Goal: Information Seeking & Learning: Compare options

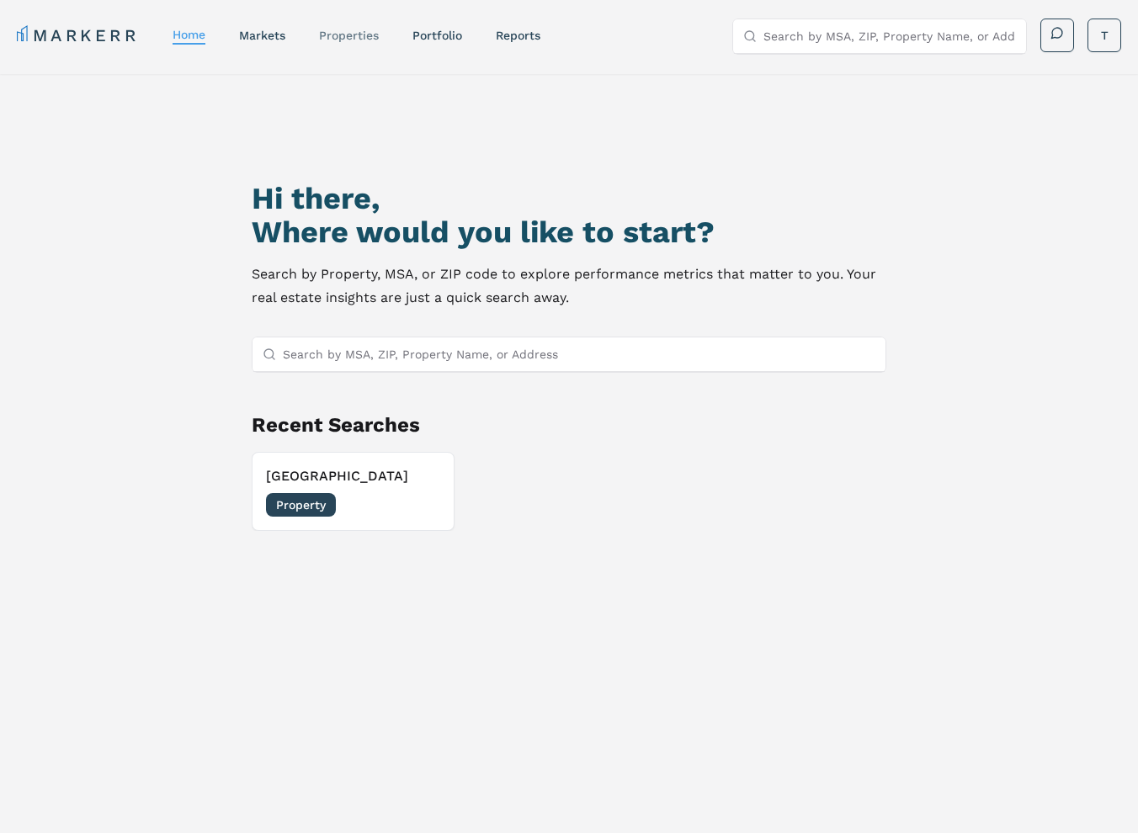
click at [370, 32] on link "properties" at bounding box center [349, 35] width 60 height 13
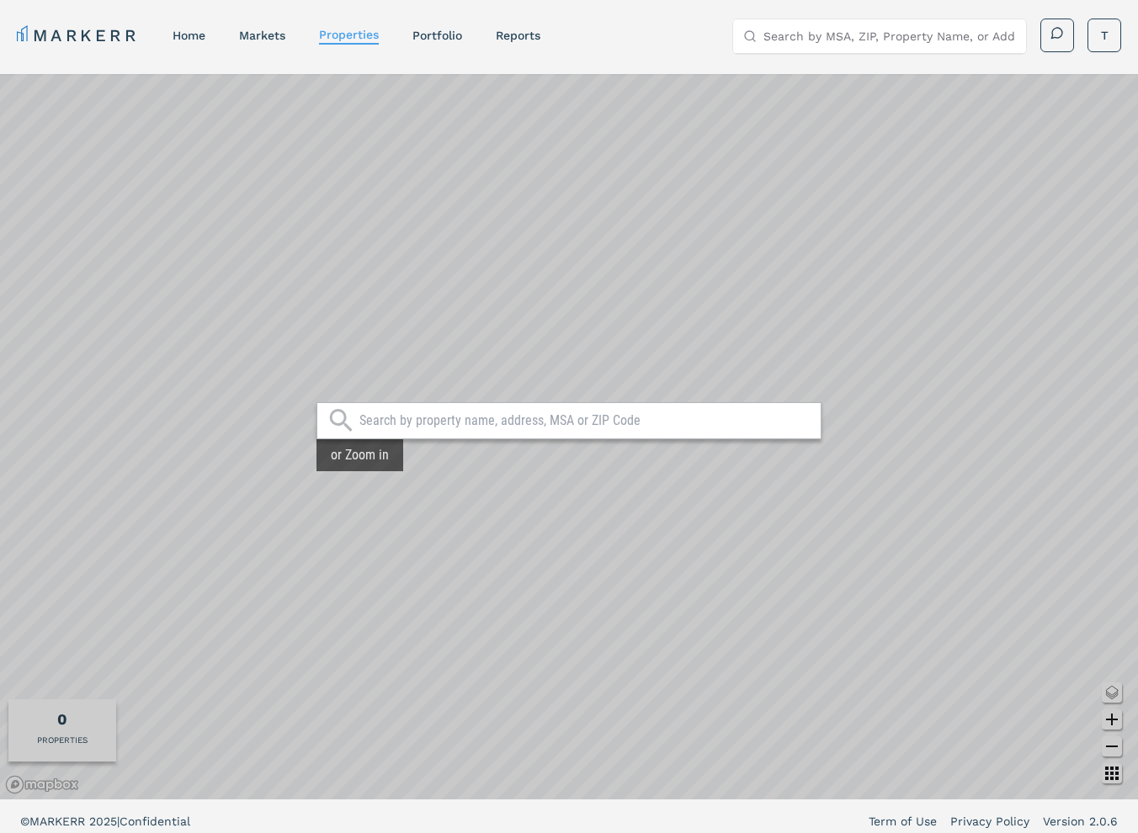
click at [266, 31] on link "markets" at bounding box center [262, 35] width 46 height 13
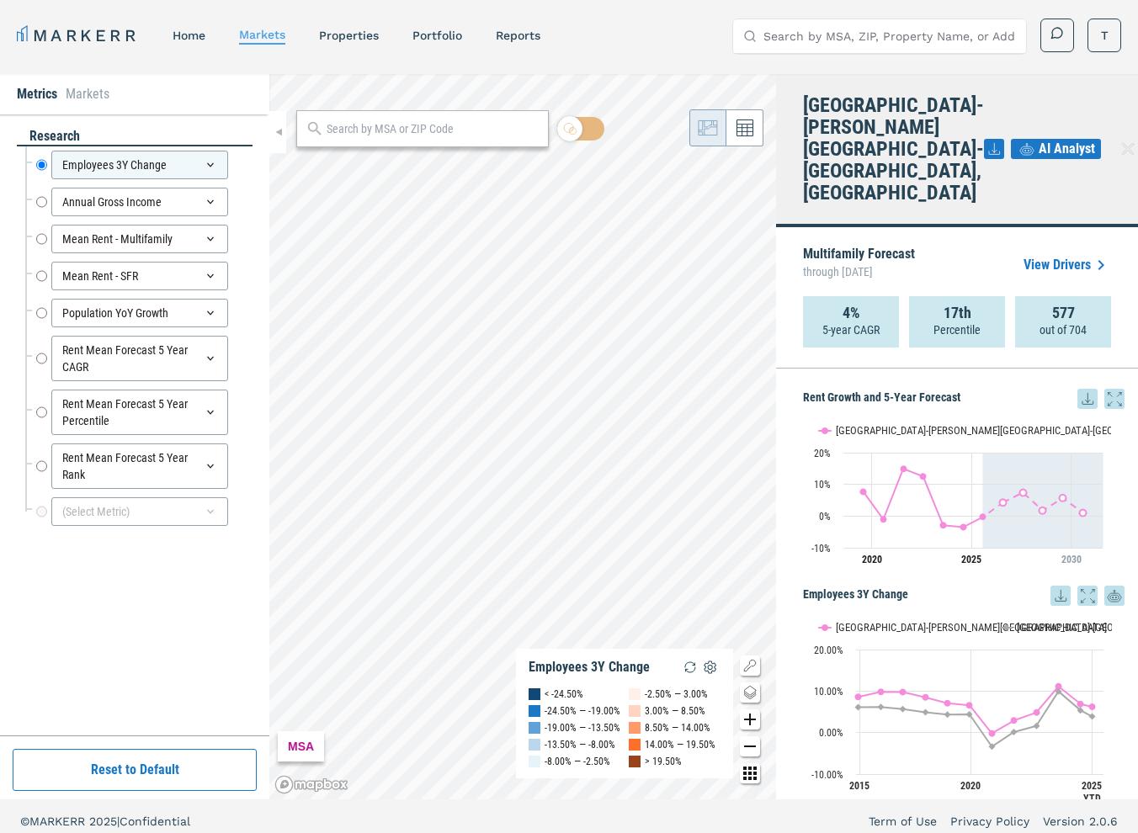
click at [1039, 139] on span "AI Analyst" at bounding box center [1067, 149] width 56 height 20
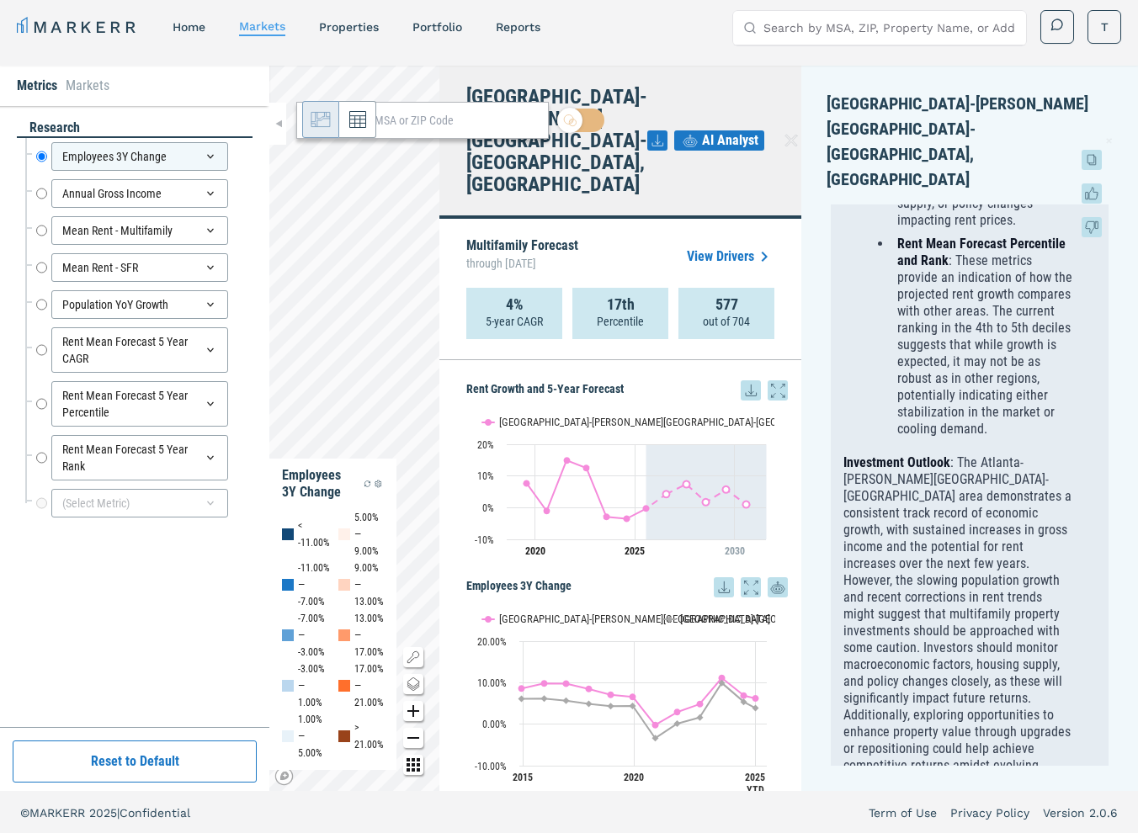
scroll to position [10, 0]
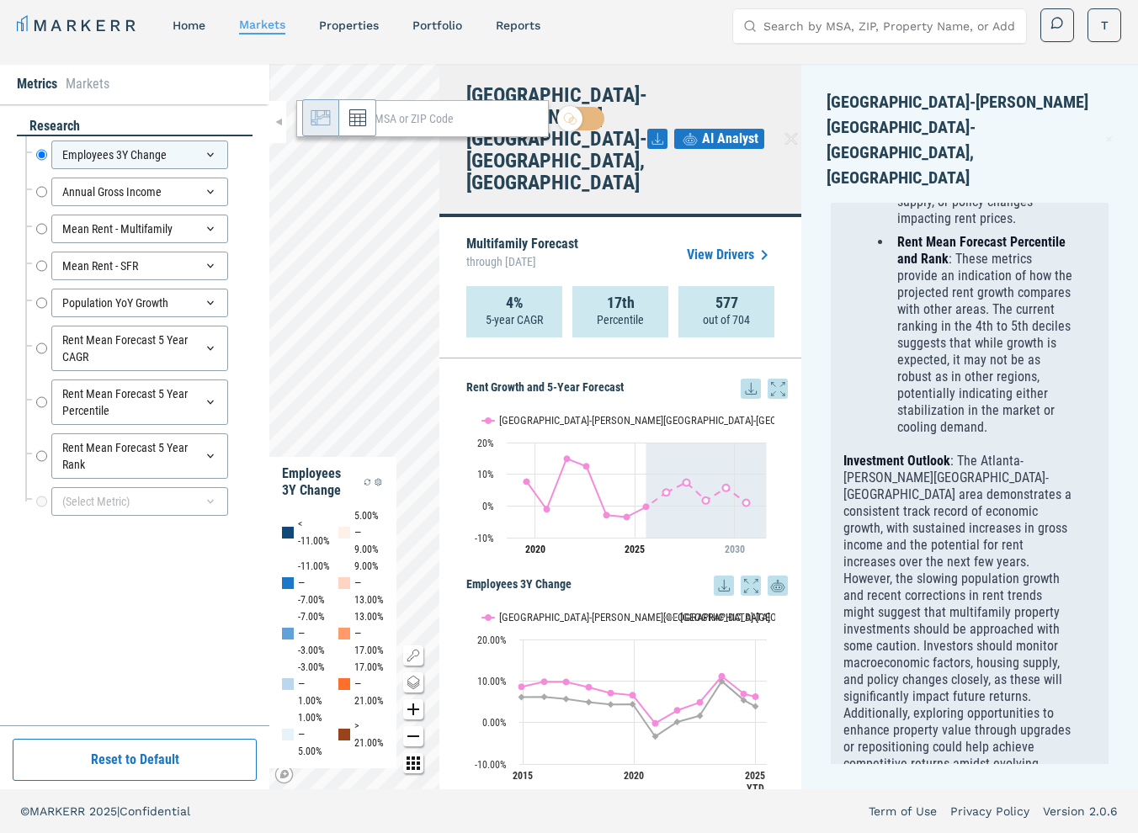
click at [1107, 137] on icon at bounding box center [1109, 139] width 5 height 5
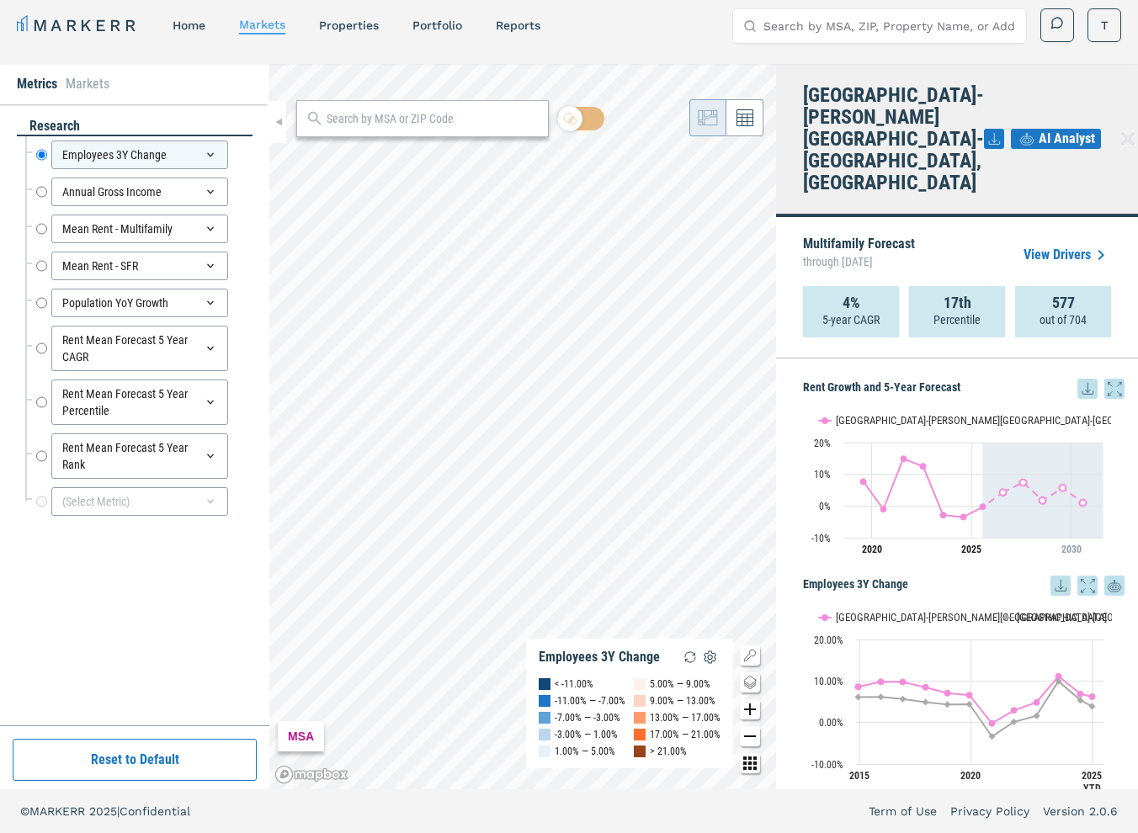
click at [1101, 101] on div "AI Analyst" at bounding box center [1062, 138] width 157 height 109
click at [189, 30] on link "home" at bounding box center [189, 25] width 33 height 13
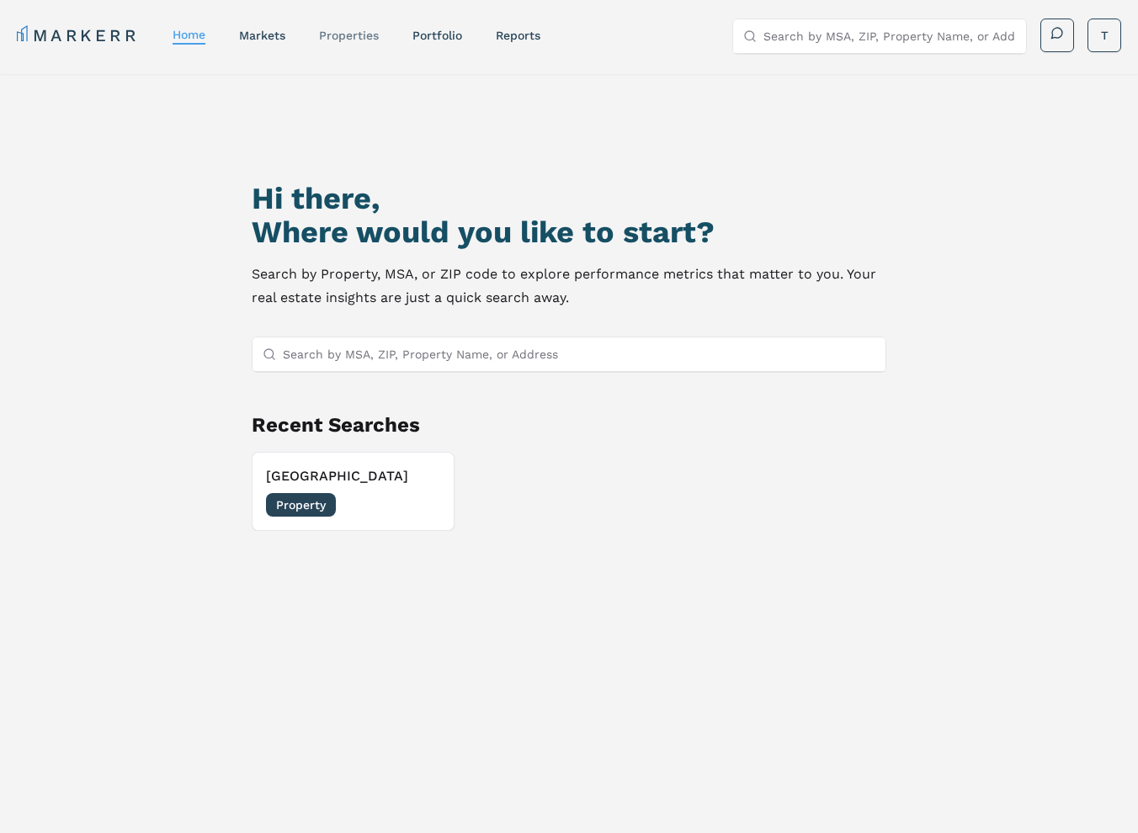
click at [347, 32] on link "properties" at bounding box center [349, 35] width 60 height 13
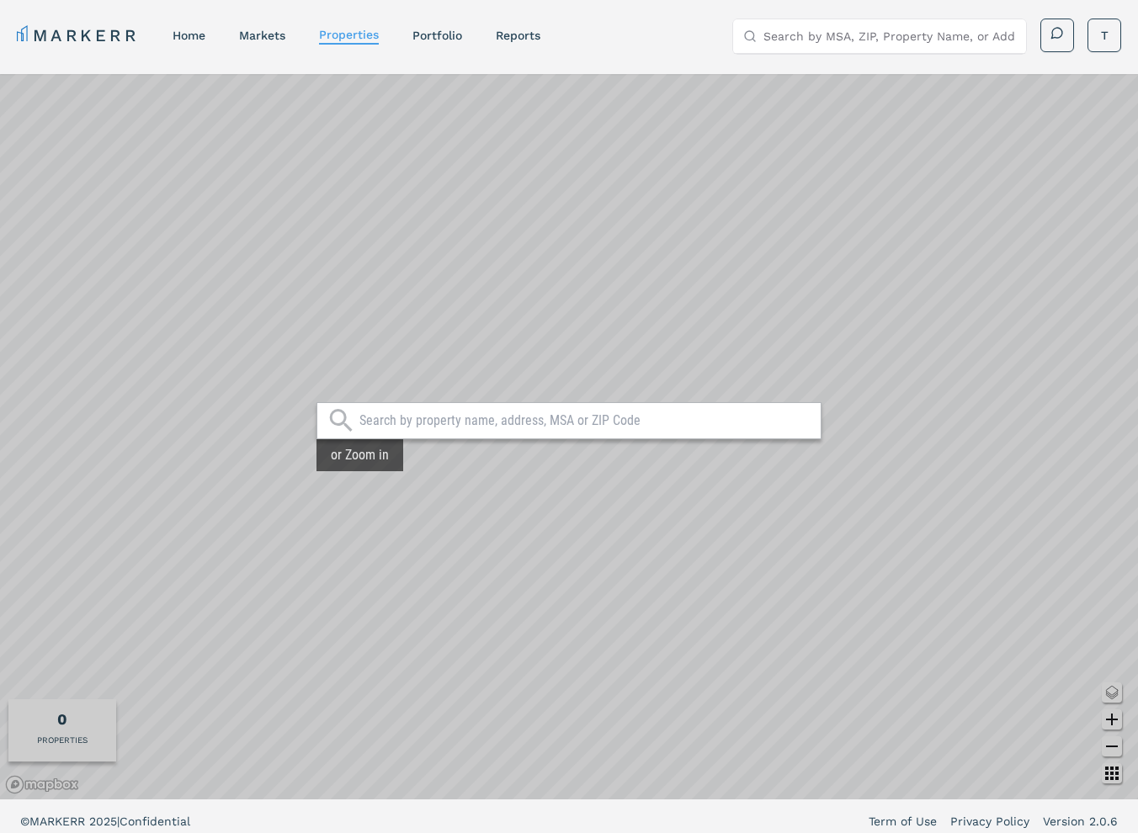
click at [386, 420] on input "text" at bounding box center [585, 420] width 453 height 17
type input "w"
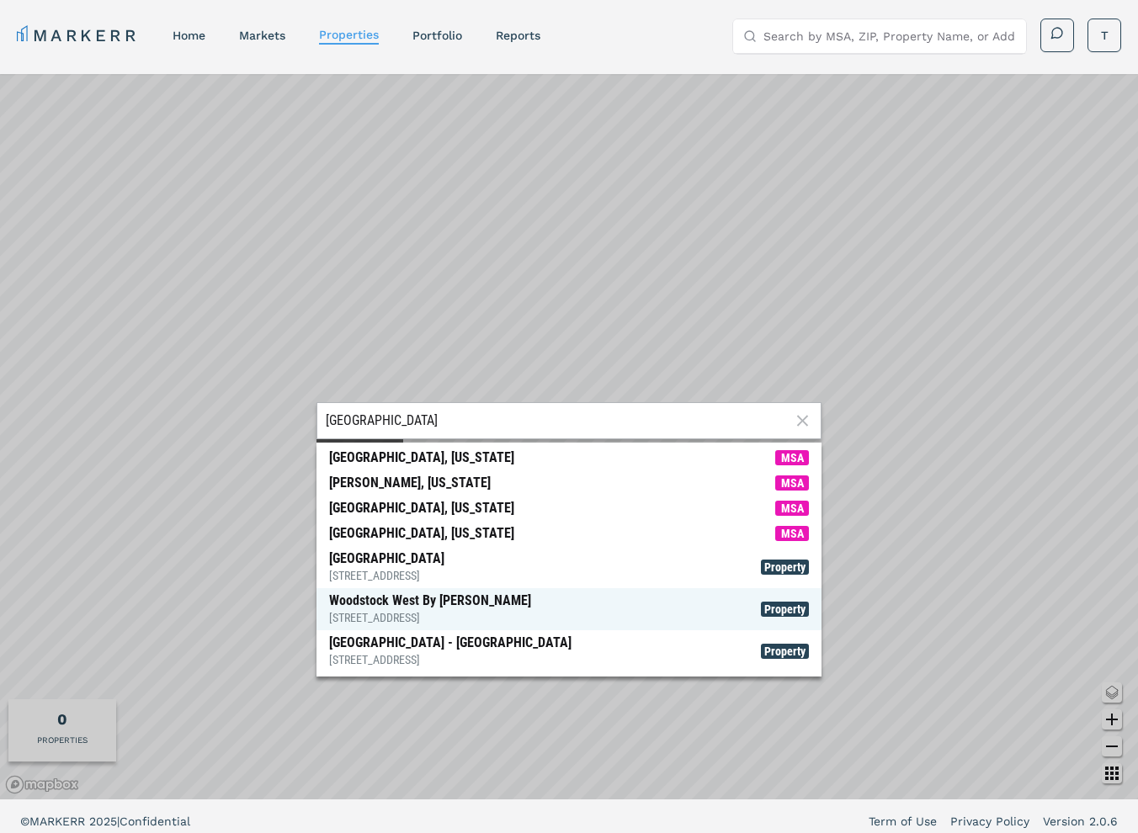
type input "woodstock west"
click at [393, 610] on div "735 Market St, Woodstock" at bounding box center [430, 617] width 202 height 17
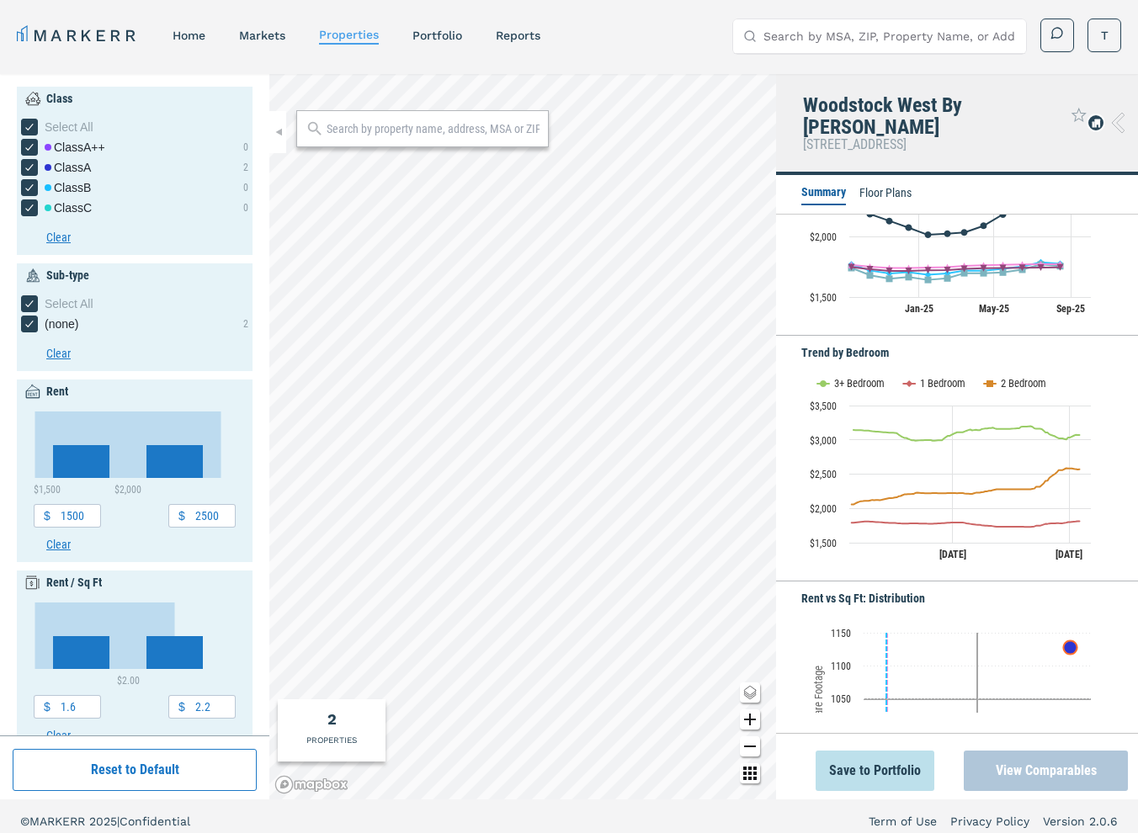
scroll to position [321, 0]
click at [1046, 768] on button "View Comparables" at bounding box center [1046, 771] width 164 height 40
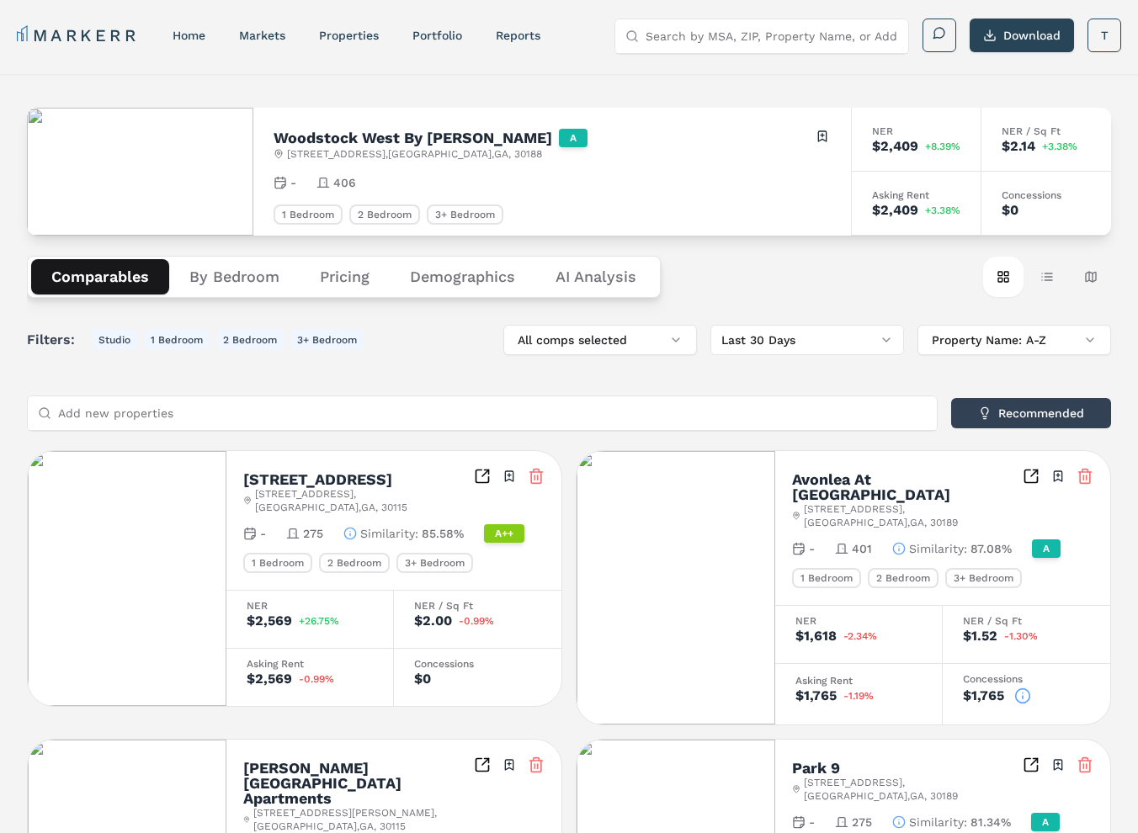
click at [459, 277] on button "Demographics" at bounding box center [463, 276] width 146 height 35
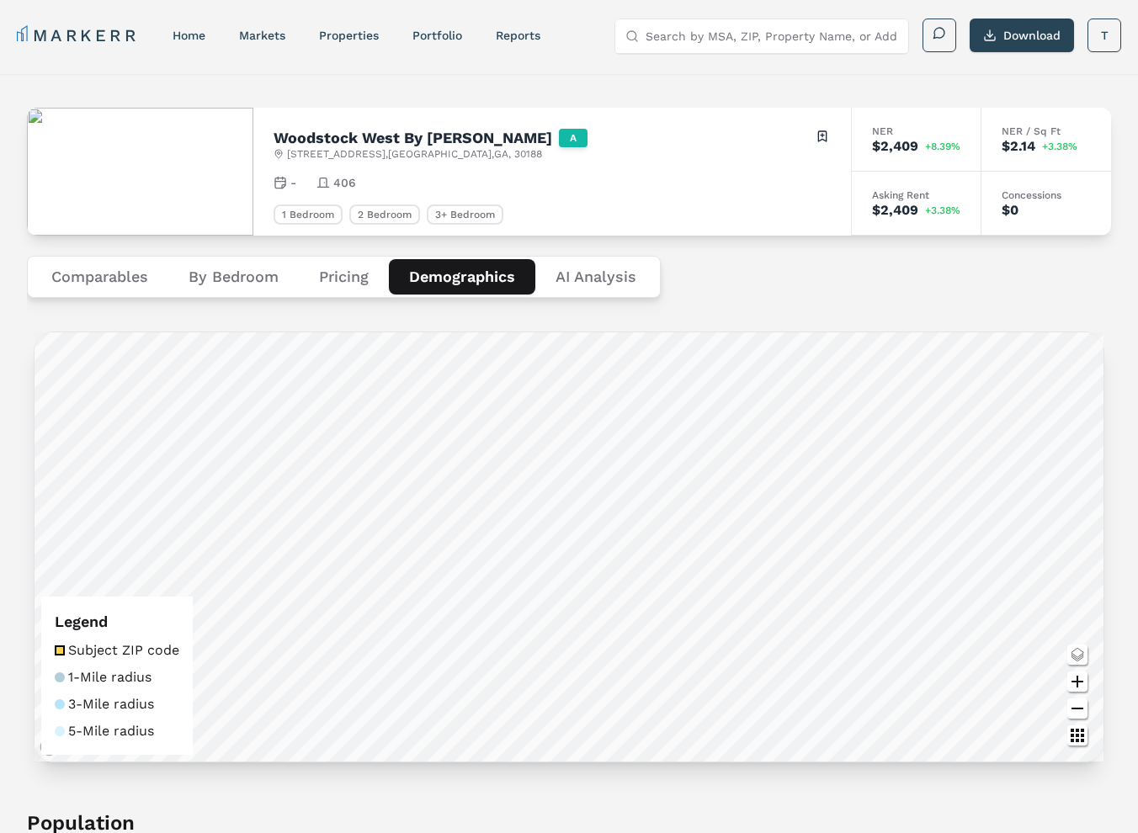
click at [323, 285] on button "Pricing" at bounding box center [344, 276] width 90 height 35
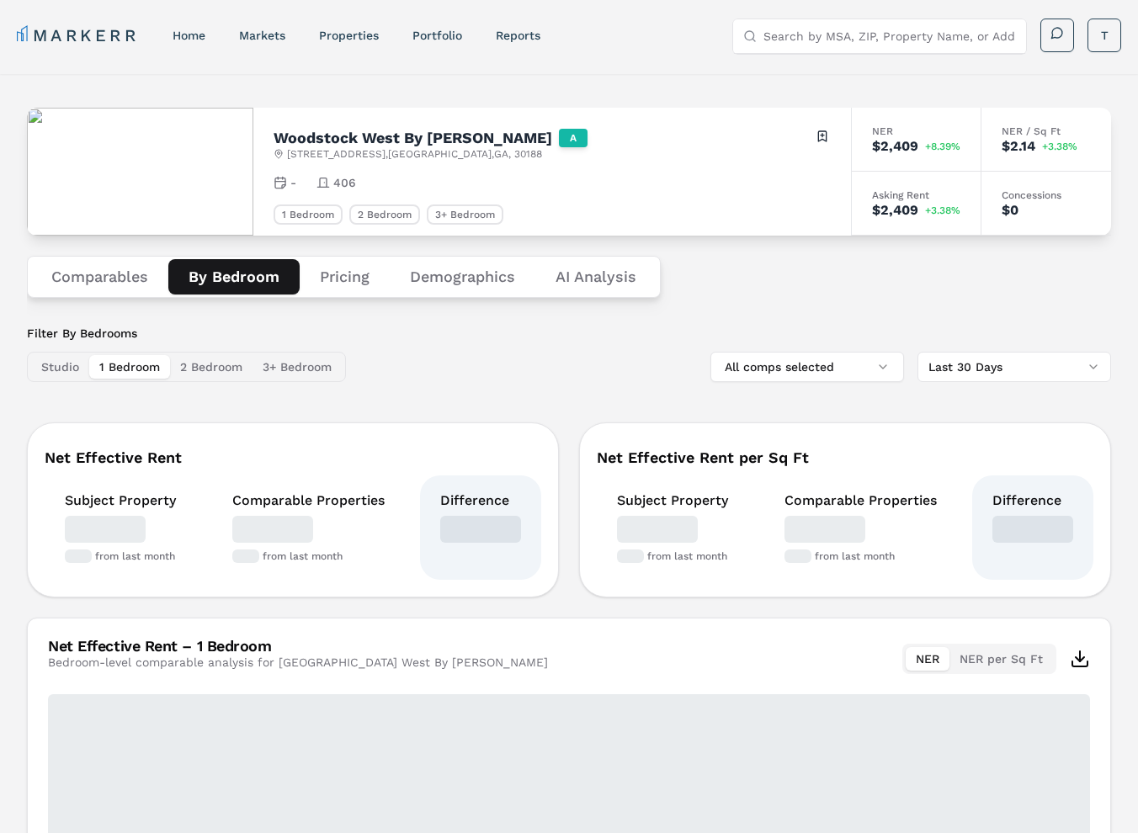
click at [222, 273] on button "By Bedroom" at bounding box center [233, 276] width 131 height 35
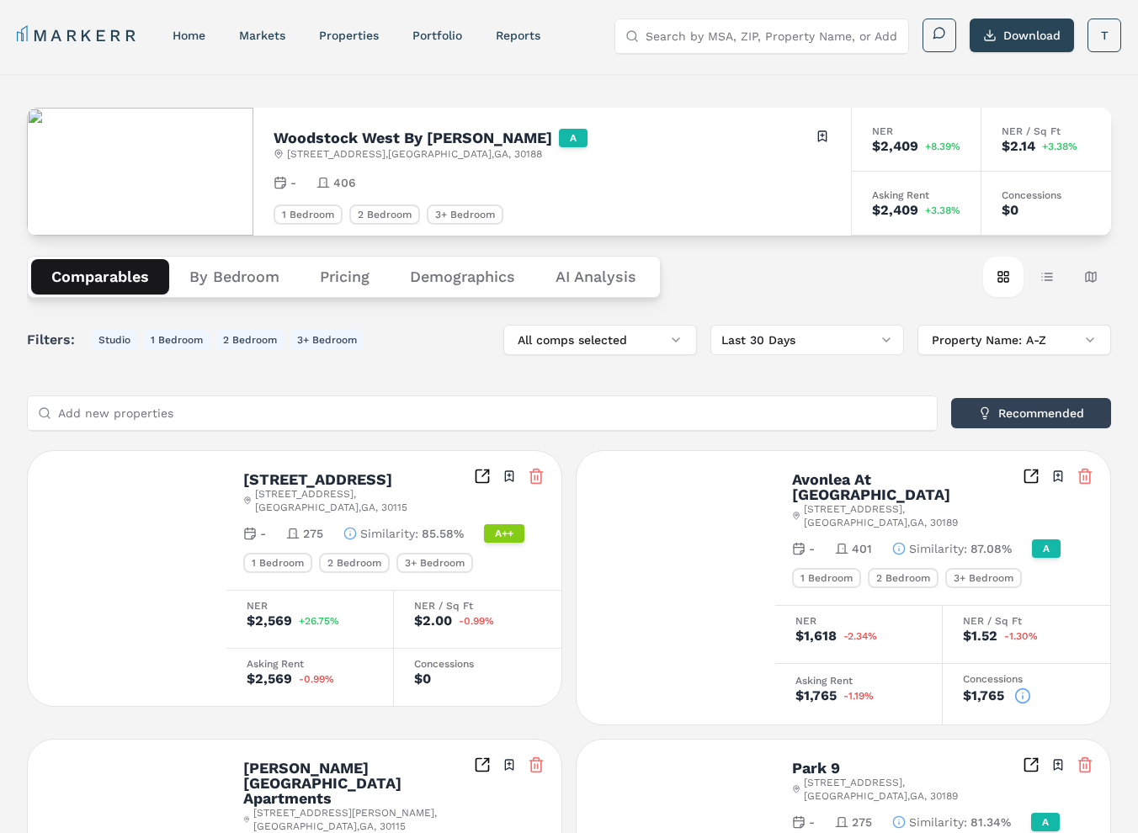
click at [90, 282] on button "Comparables" at bounding box center [100, 276] width 138 height 35
click at [609, 336] on button "All comps selected" at bounding box center [600, 340] width 194 height 30
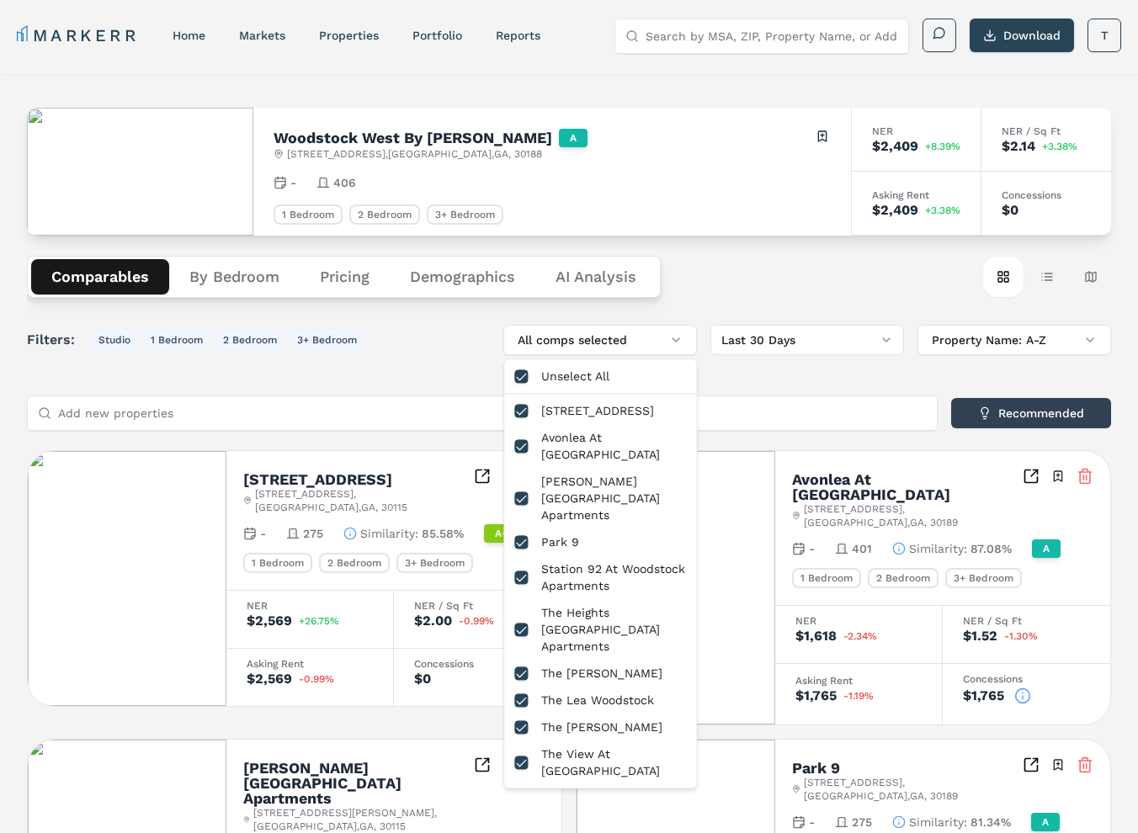
click at [721, 280] on div "Comparables By Bedroom Pricing Demographics AI Analysis Card view Table view Ma…" at bounding box center [569, 277] width 1084 height 82
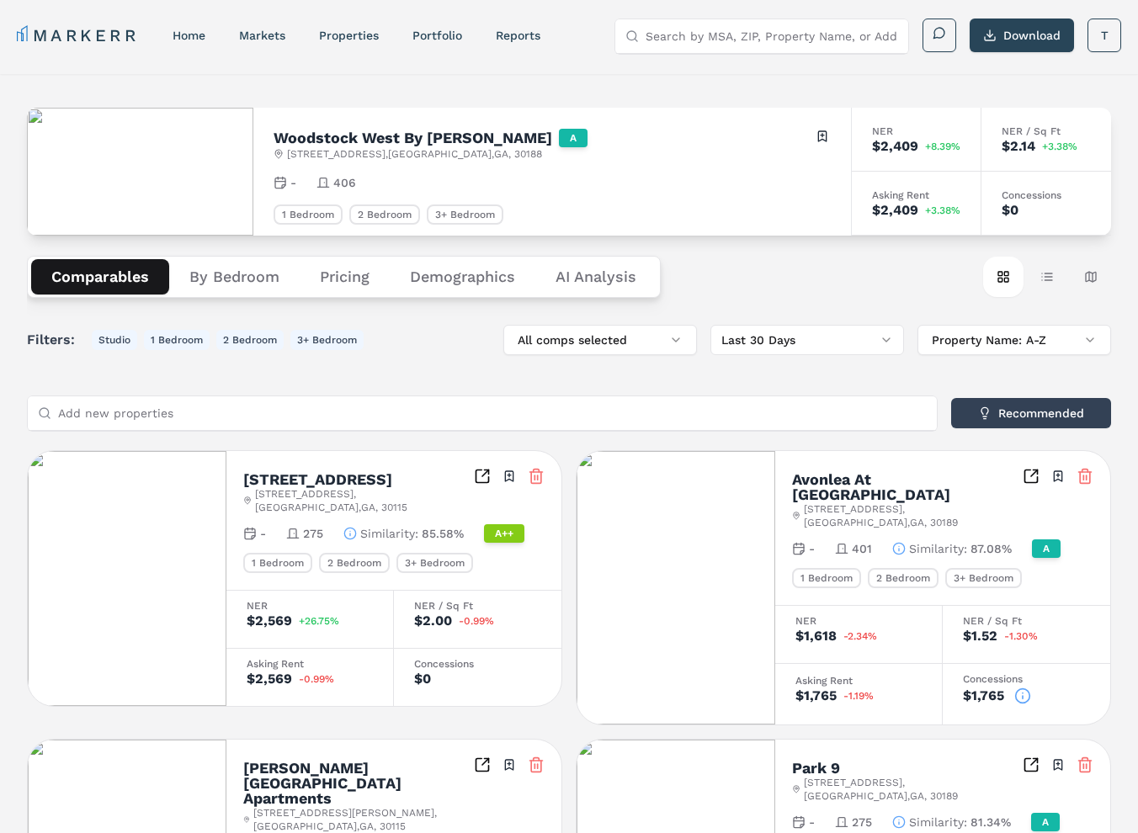
click at [705, 40] on input "Search by MSA, ZIP, Property Name, or Address" at bounding box center [772, 36] width 253 height 34
type input "T"
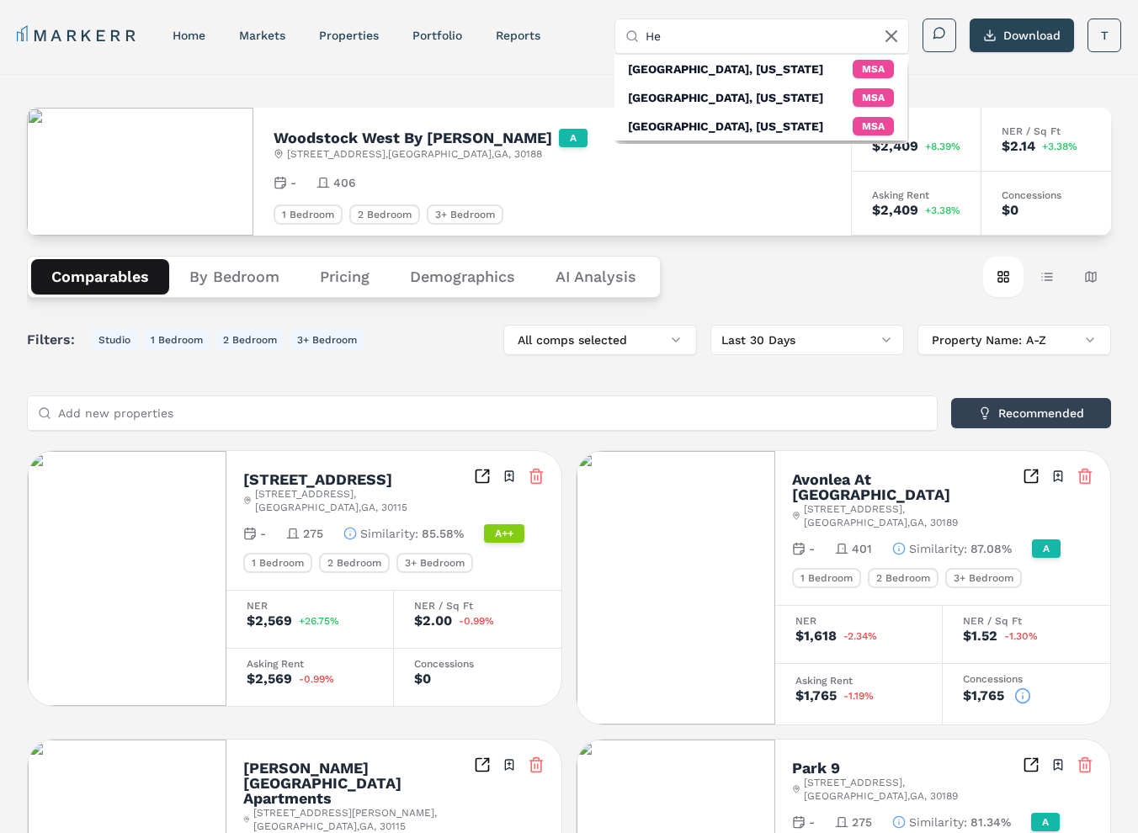
type input "H"
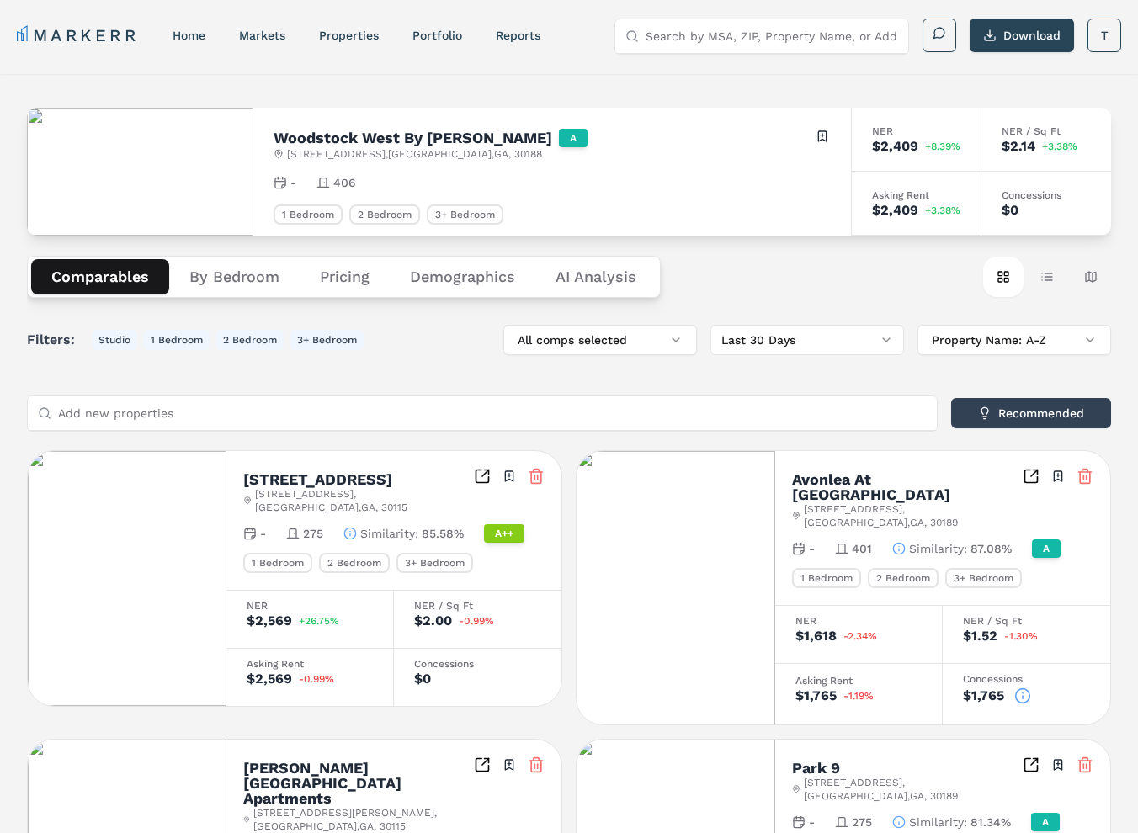
click at [683, 36] on input "Search by MSA, ZIP, Property Name, or Address" at bounding box center [772, 36] width 253 height 34
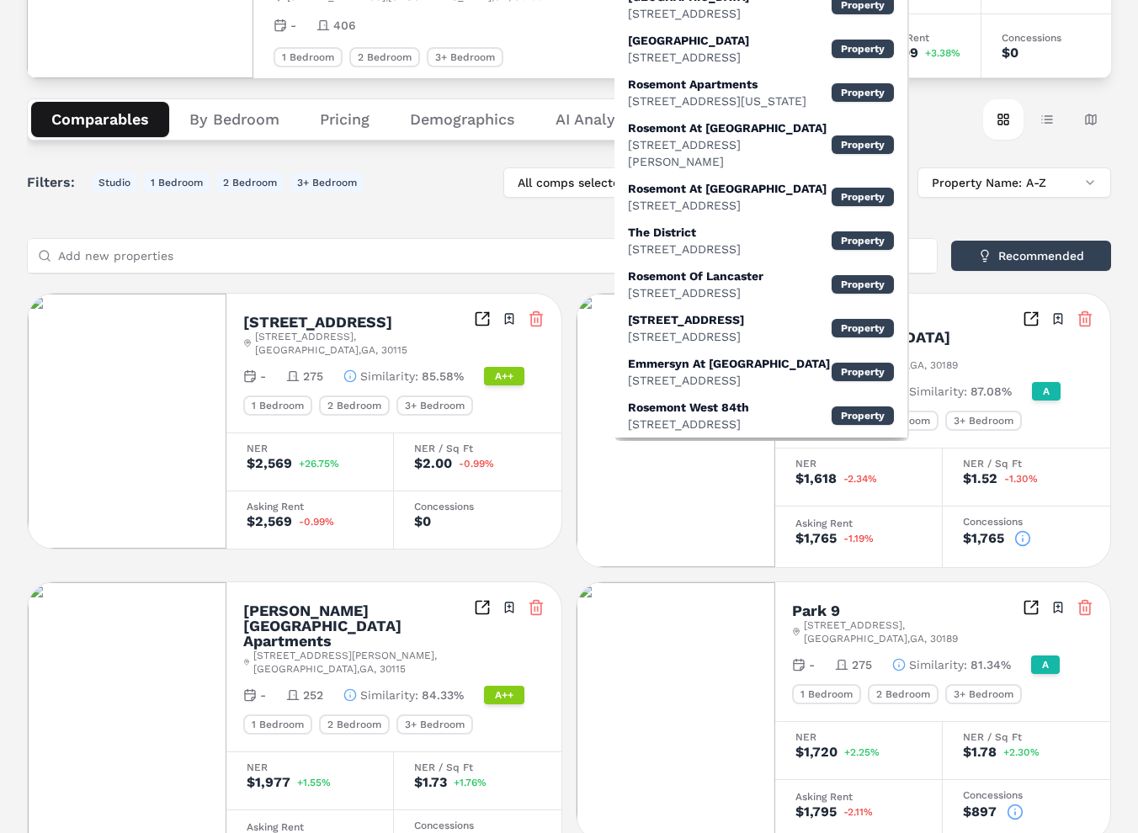
scroll to position [158, 0]
type input "Rosemont"
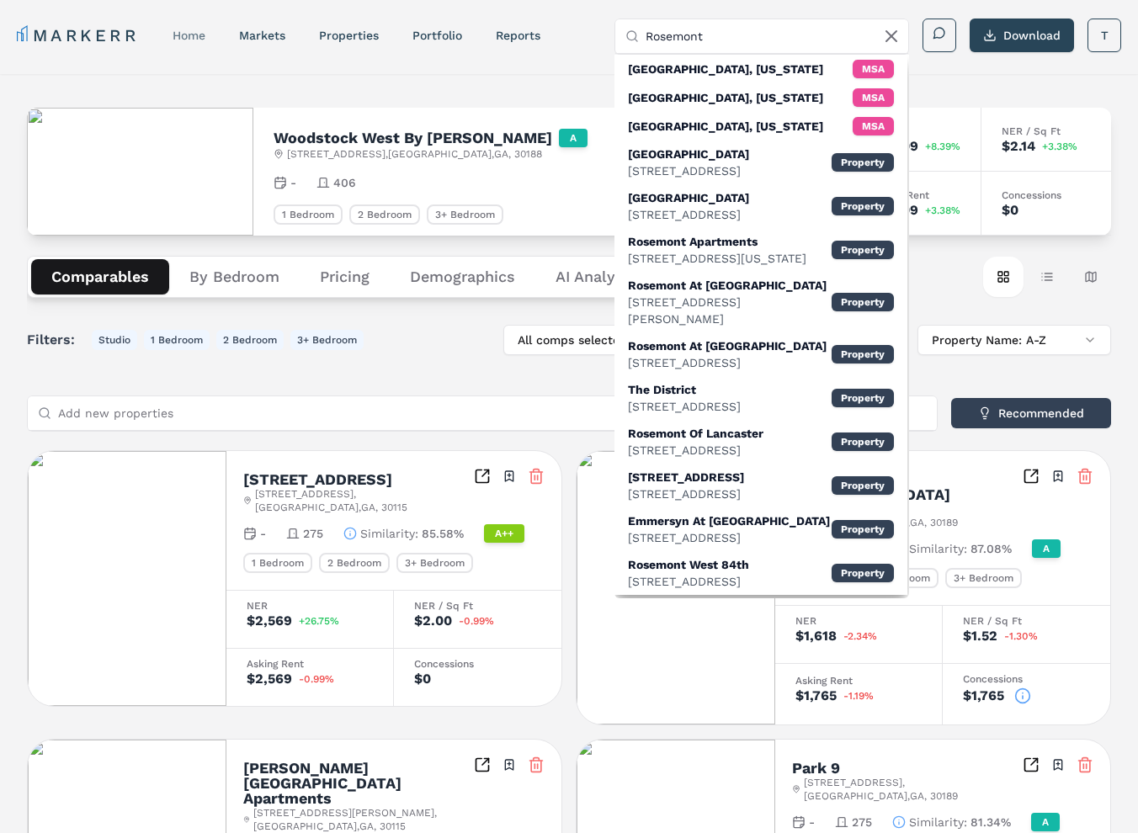
click at [177, 31] on link "home" at bounding box center [189, 35] width 33 height 13
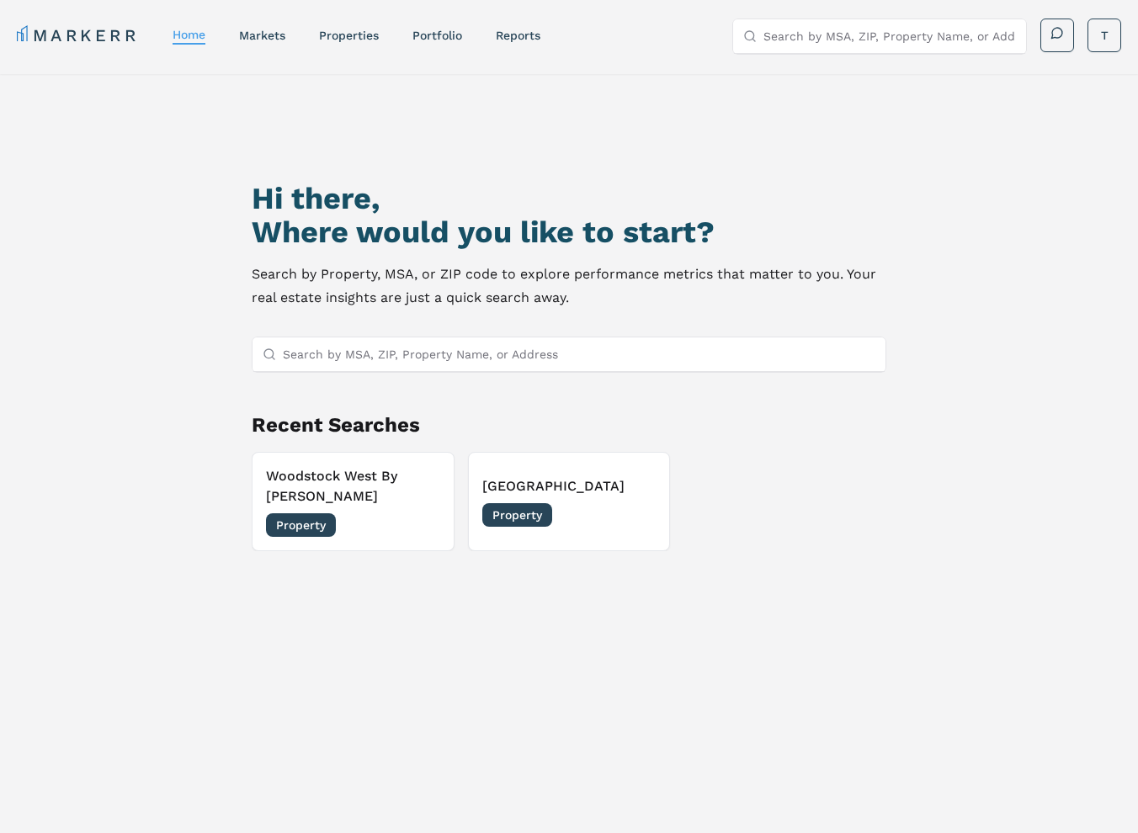
click at [321, 360] on input "Search by MSA, ZIP, Property Name, or Address" at bounding box center [579, 355] width 593 height 34
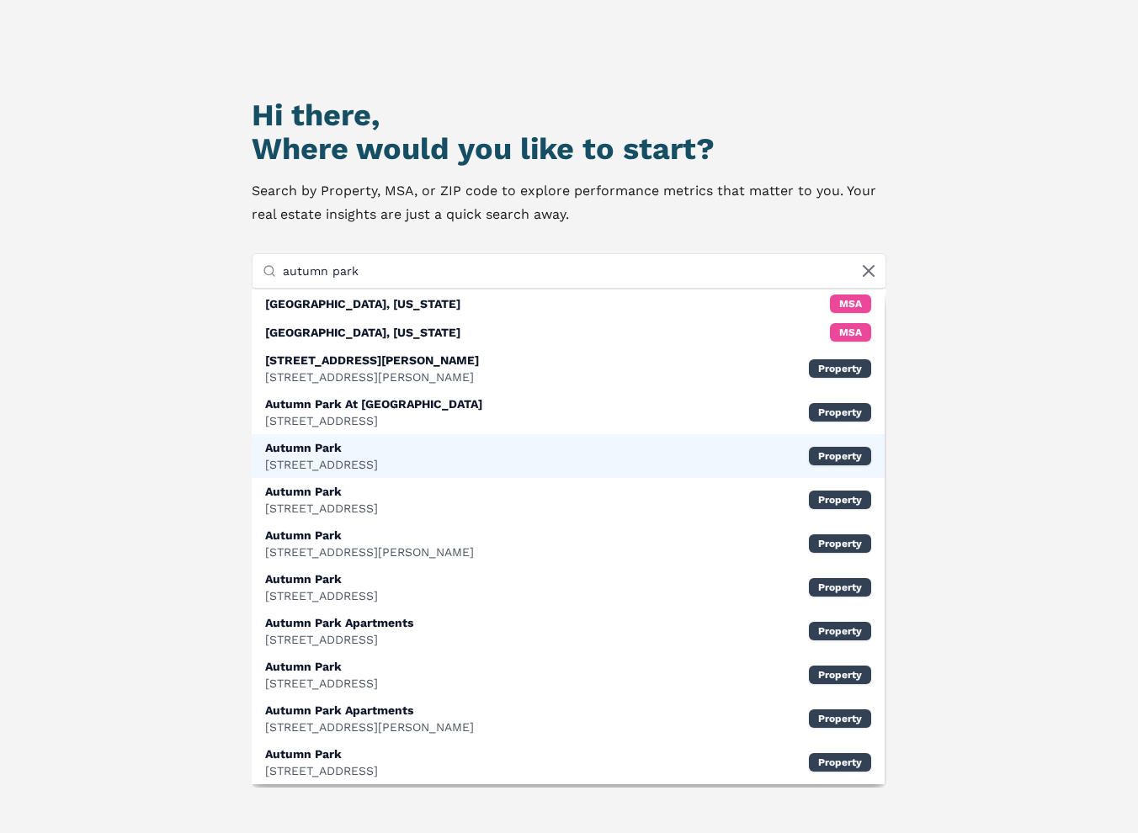
scroll to position [84, 0]
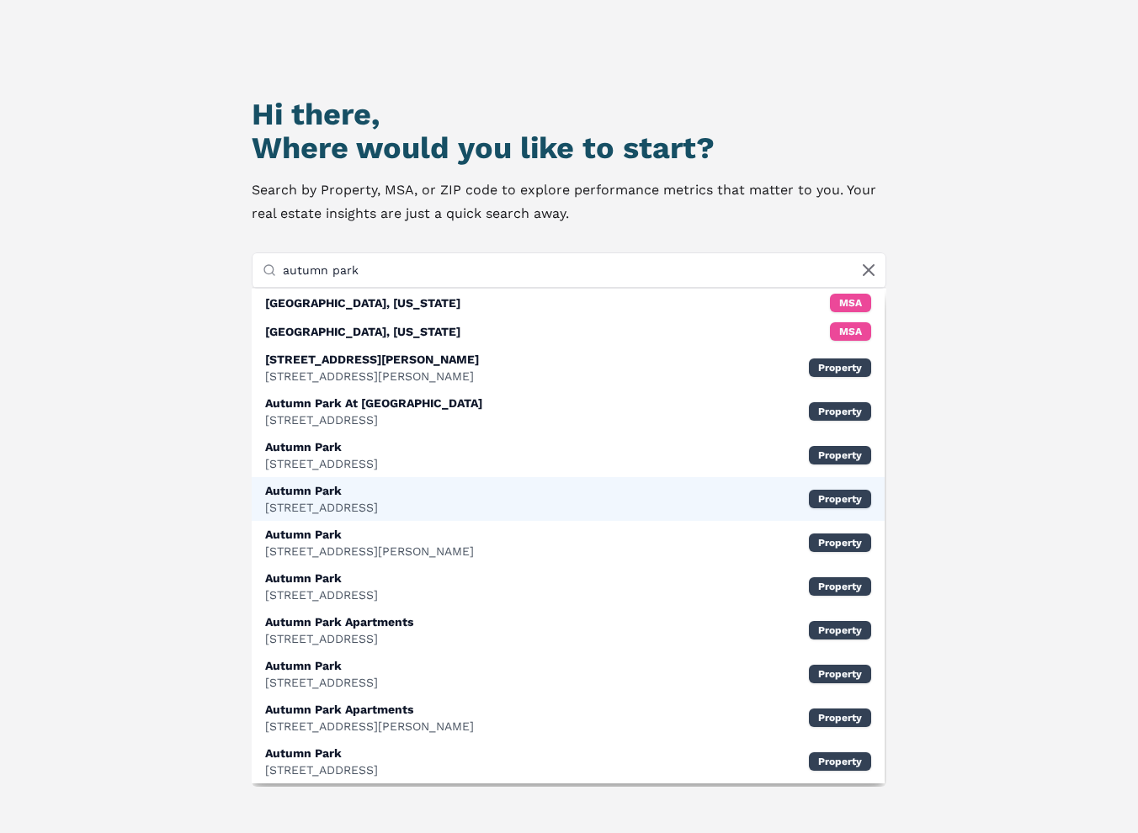
type input "autumn park"
click at [378, 503] on div "1801 Interface Ln, Charlotte" at bounding box center [321, 507] width 113 height 17
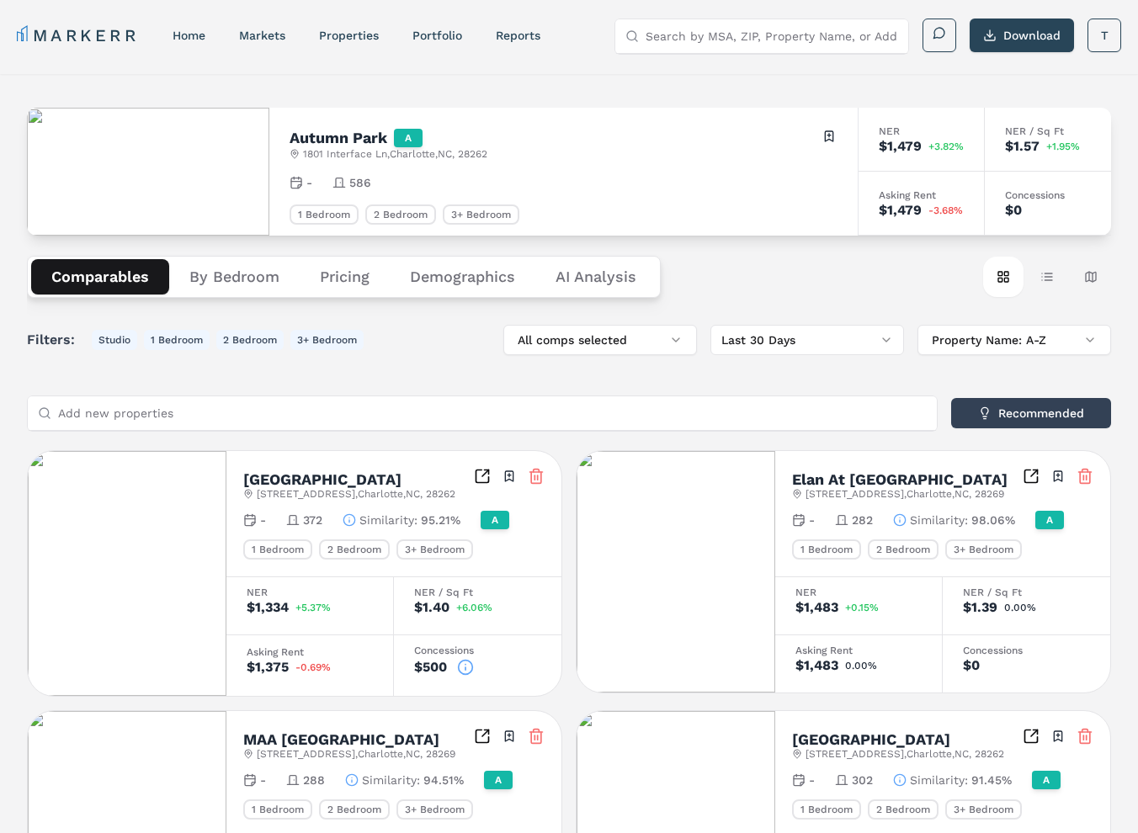
click at [465, 667] on icon at bounding box center [465, 668] width 0 height 3
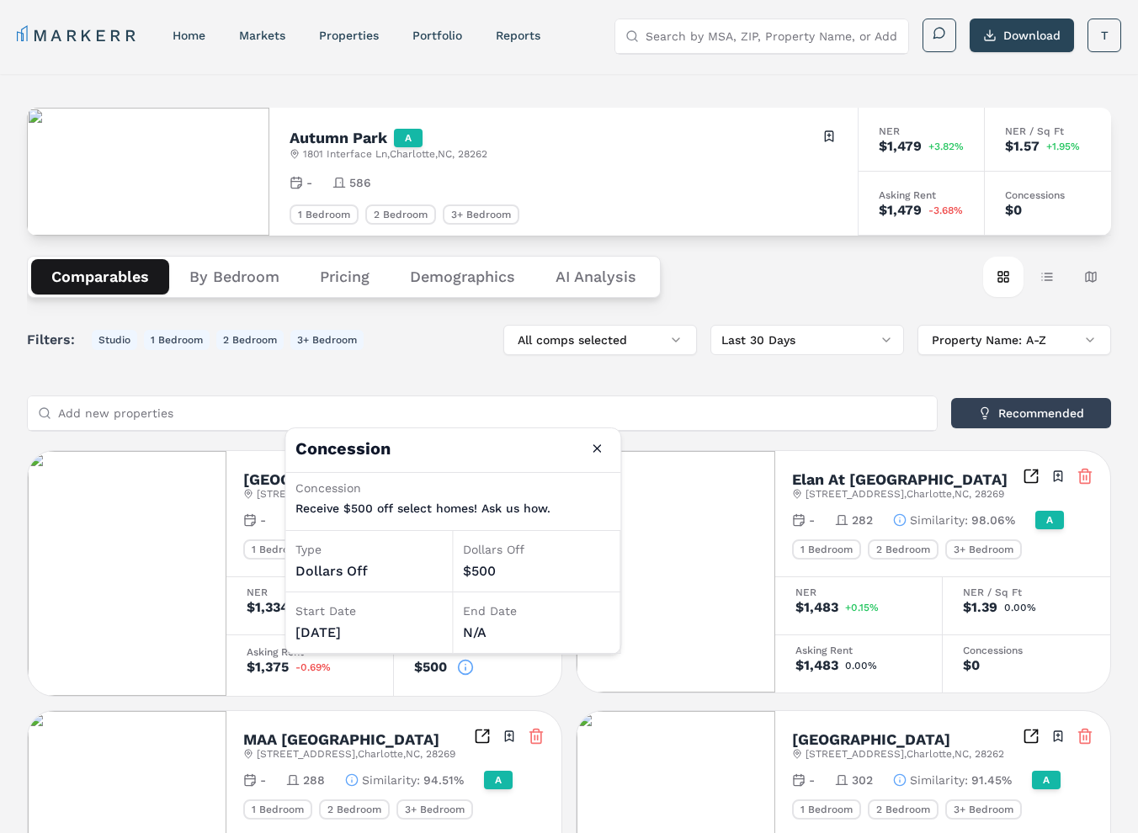
click at [467, 664] on icon at bounding box center [465, 667] width 17 height 17
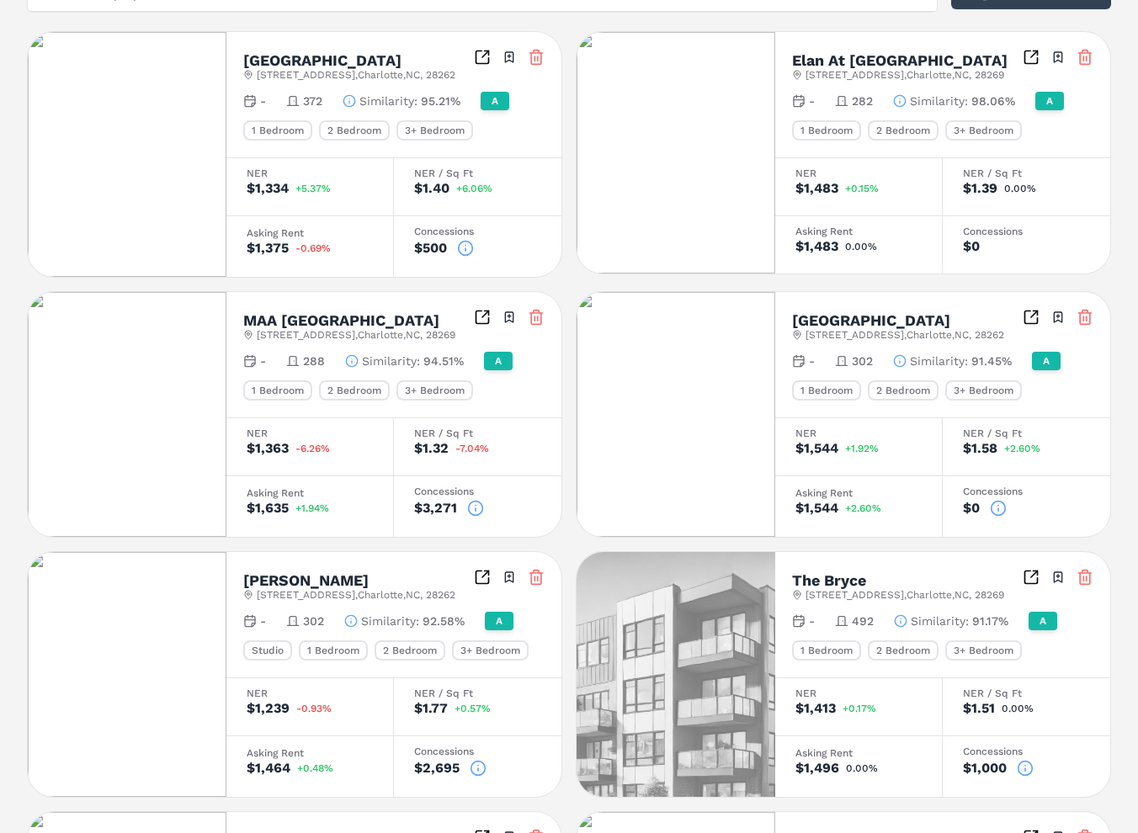
scroll to position [420, 0]
click at [476, 504] on icon at bounding box center [475, 507] width 17 height 17
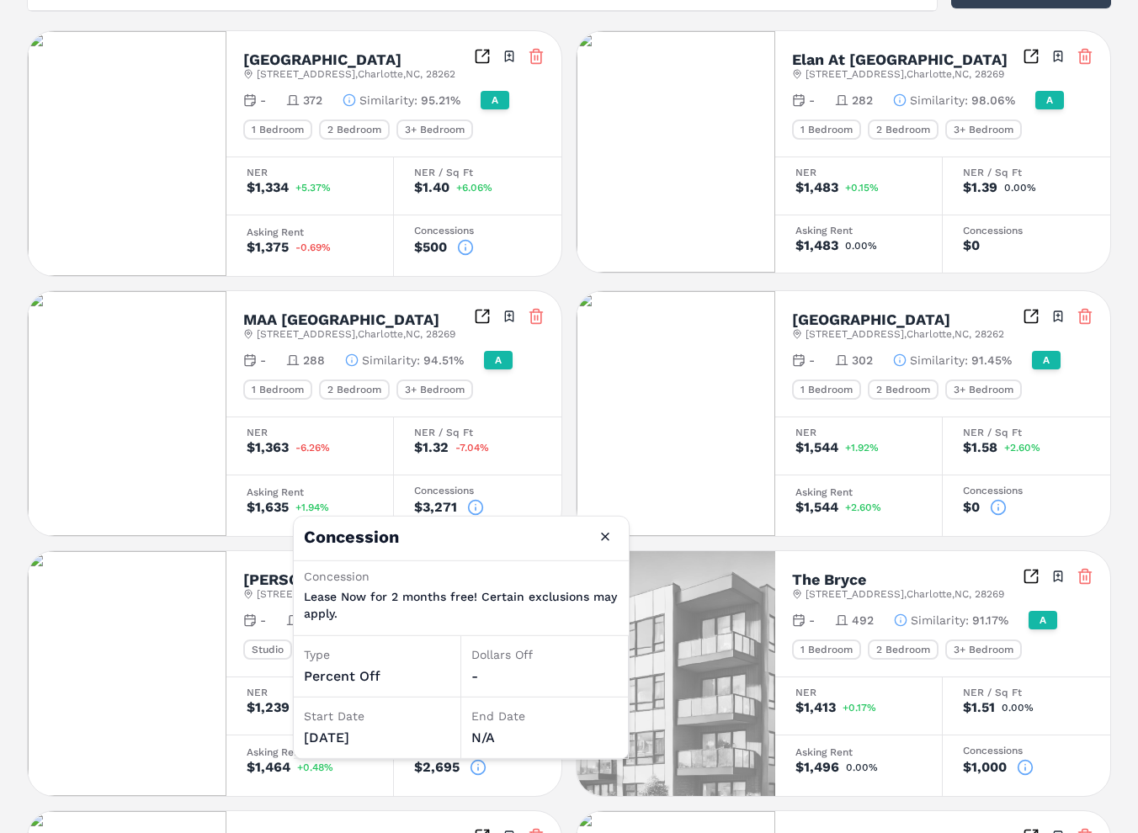
click at [486, 311] on icon "Inspect Comparables" at bounding box center [485, 314] width 7 height 7
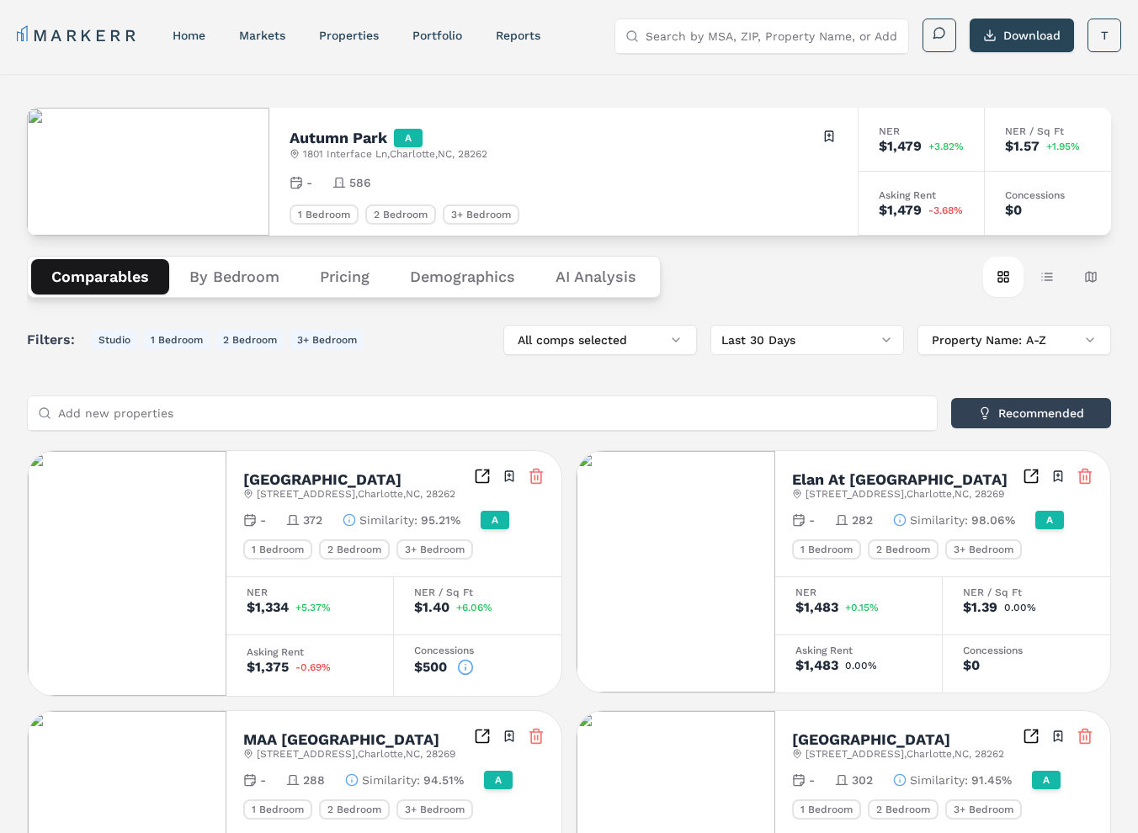
scroll to position [0, 0]
click at [215, 273] on button "By Bedroom" at bounding box center [234, 276] width 130 height 35
click at [101, 279] on button "Comparables" at bounding box center [100, 276] width 138 height 35
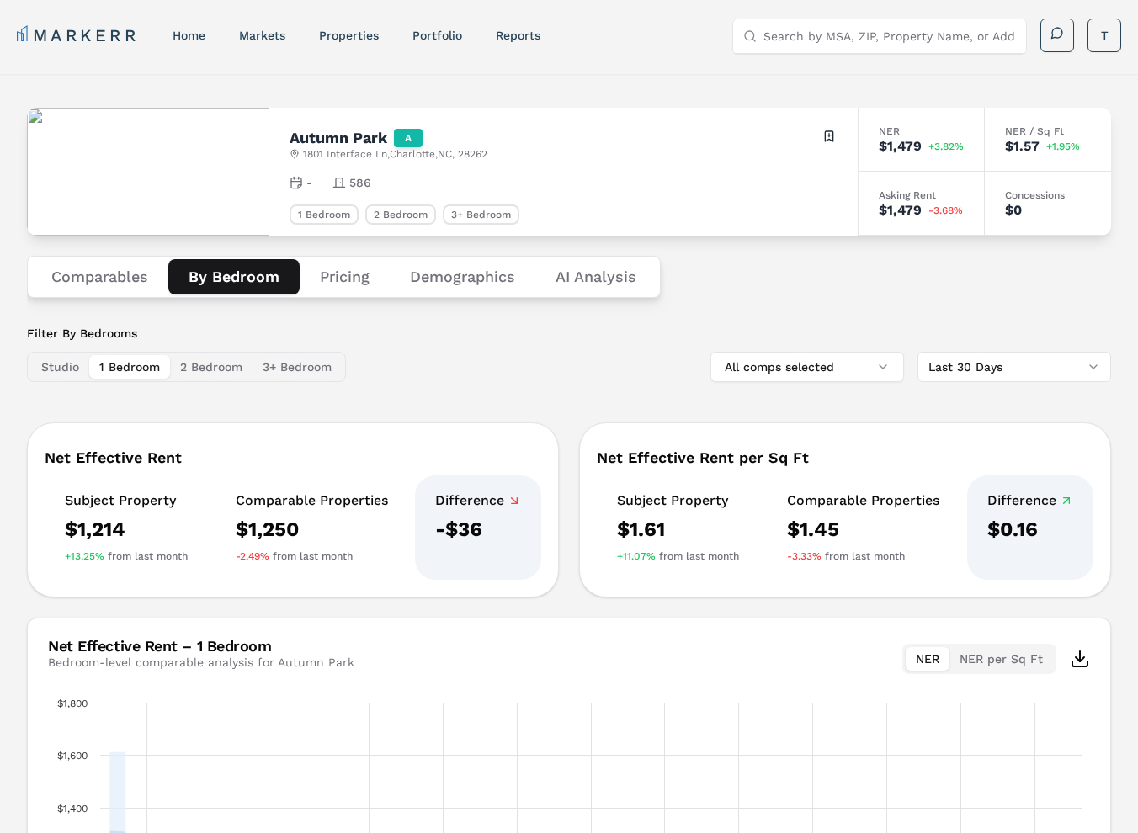
click at [222, 277] on button "By Bedroom" at bounding box center [233, 276] width 131 height 35
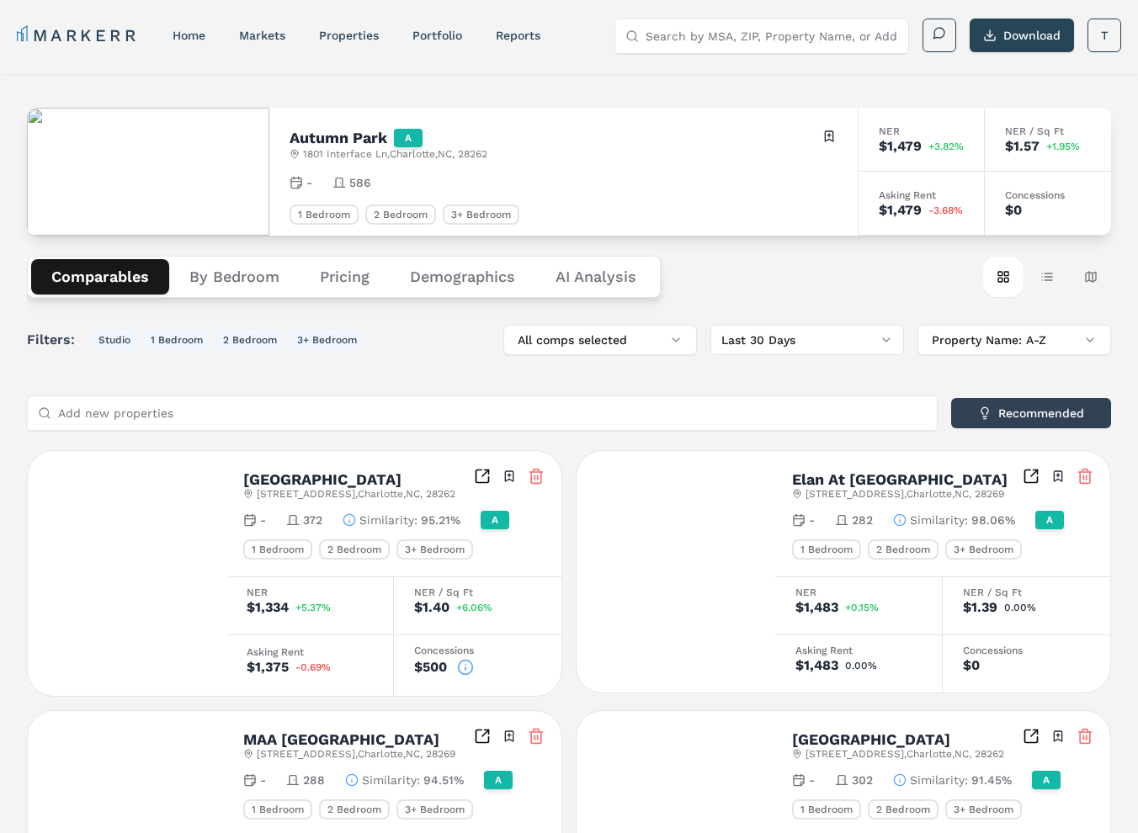
click at [136, 274] on button "Comparables" at bounding box center [100, 276] width 138 height 35
drag, startPoint x: 1057, startPoint y: 274, endPoint x: 1017, endPoint y: 274, distance: 40.4
click at [1057, 274] on button "Table view" at bounding box center [1047, 277] width 40 height 40
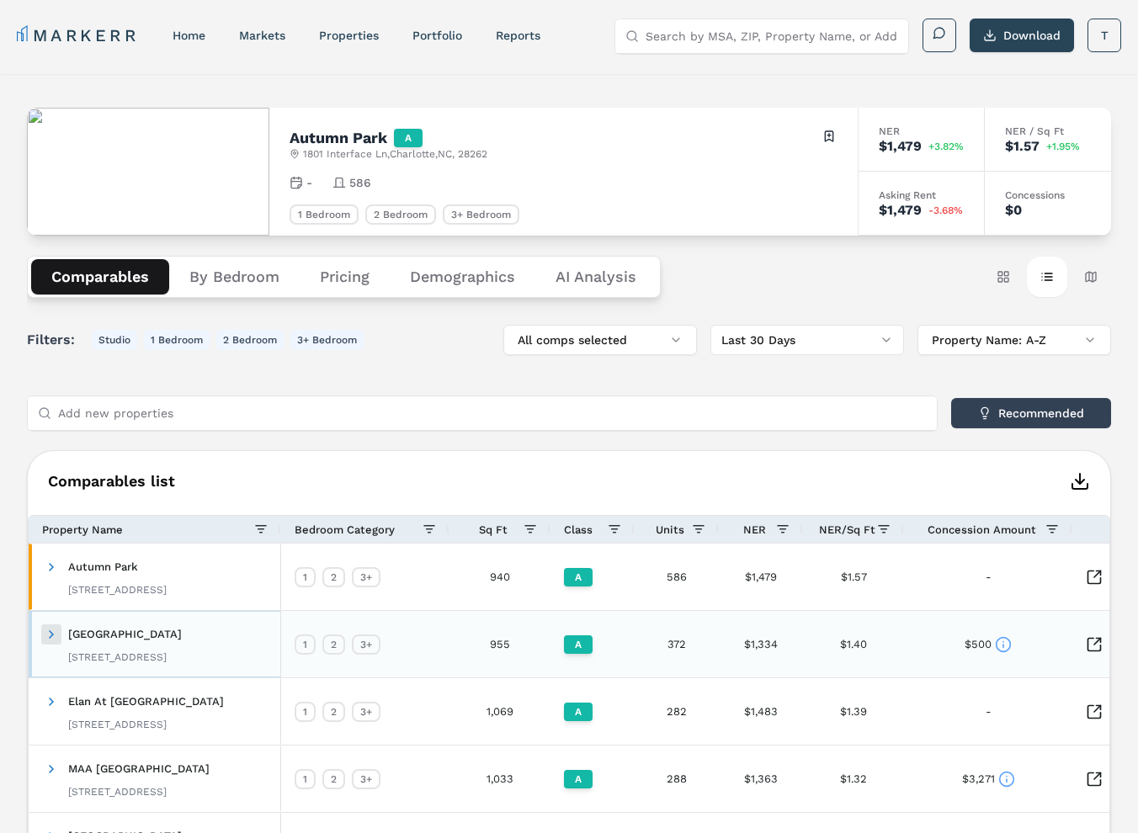
click at [47, 635] on span at bounding box center [51, 634] width 13 height 13
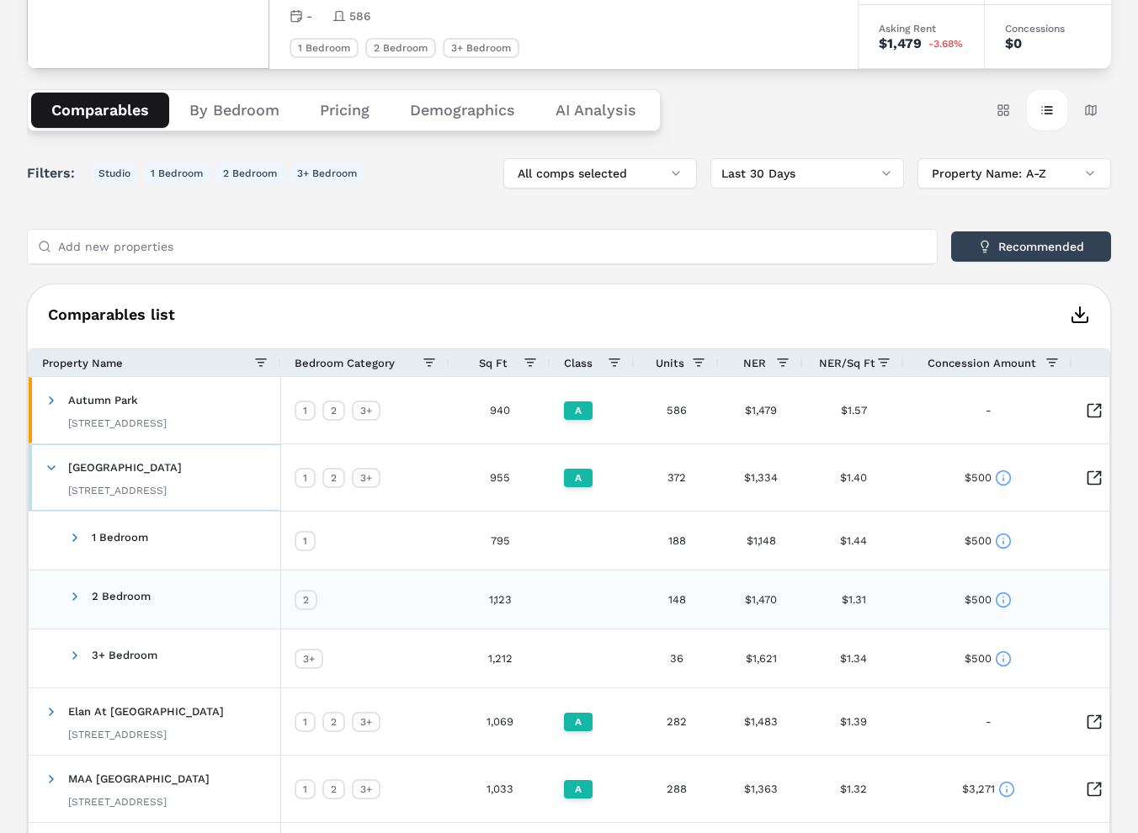
scroll to position [168, 0]
click at [74, 530] on span at bounding box center [74, 536] width 13 height 13
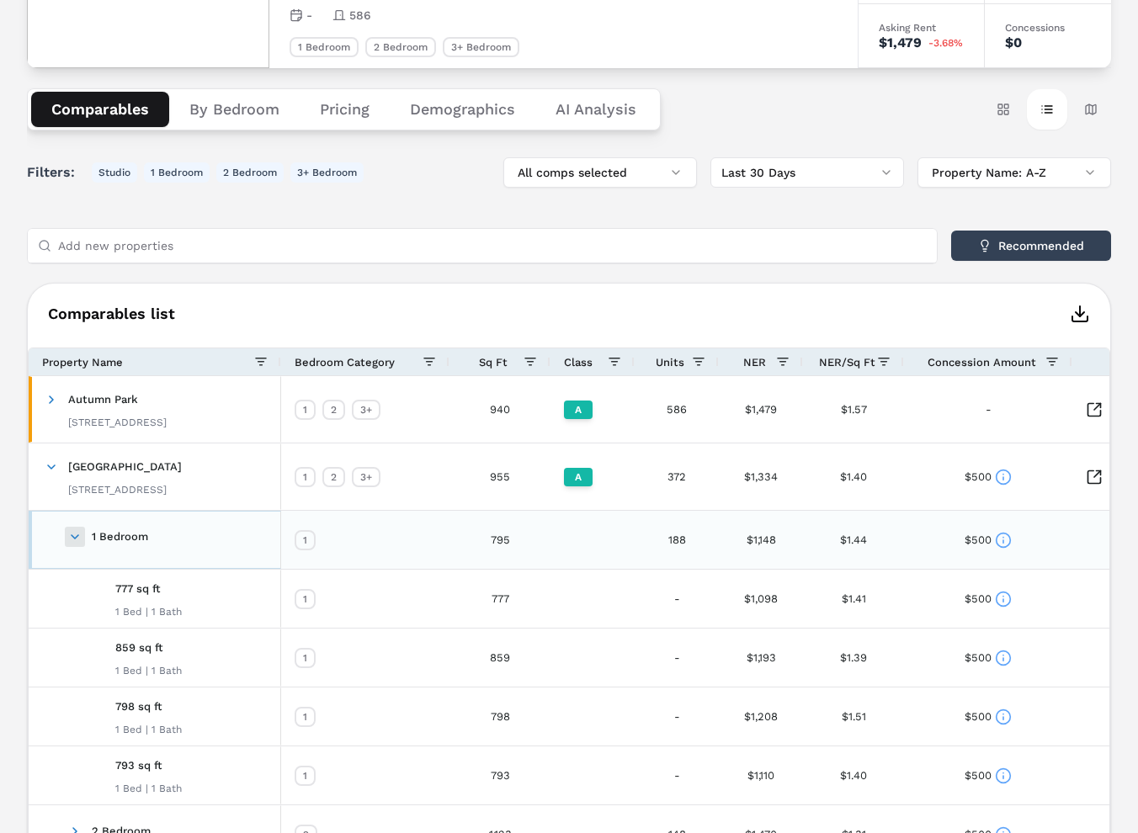
click at [68, 537] on span at bounding box center [74, 536] width 13 height 13
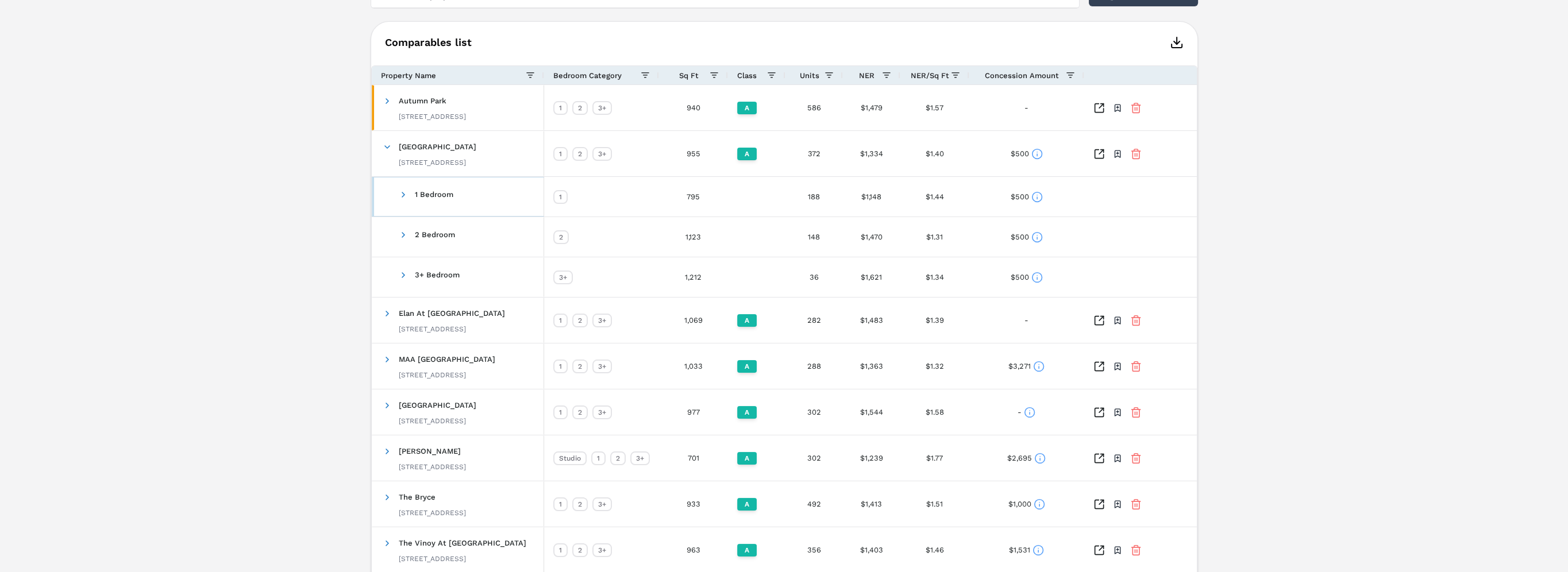
scroll to position [287, 0]
click at [388, 360] on span at bounding box center [387, 358] width 9 height 9
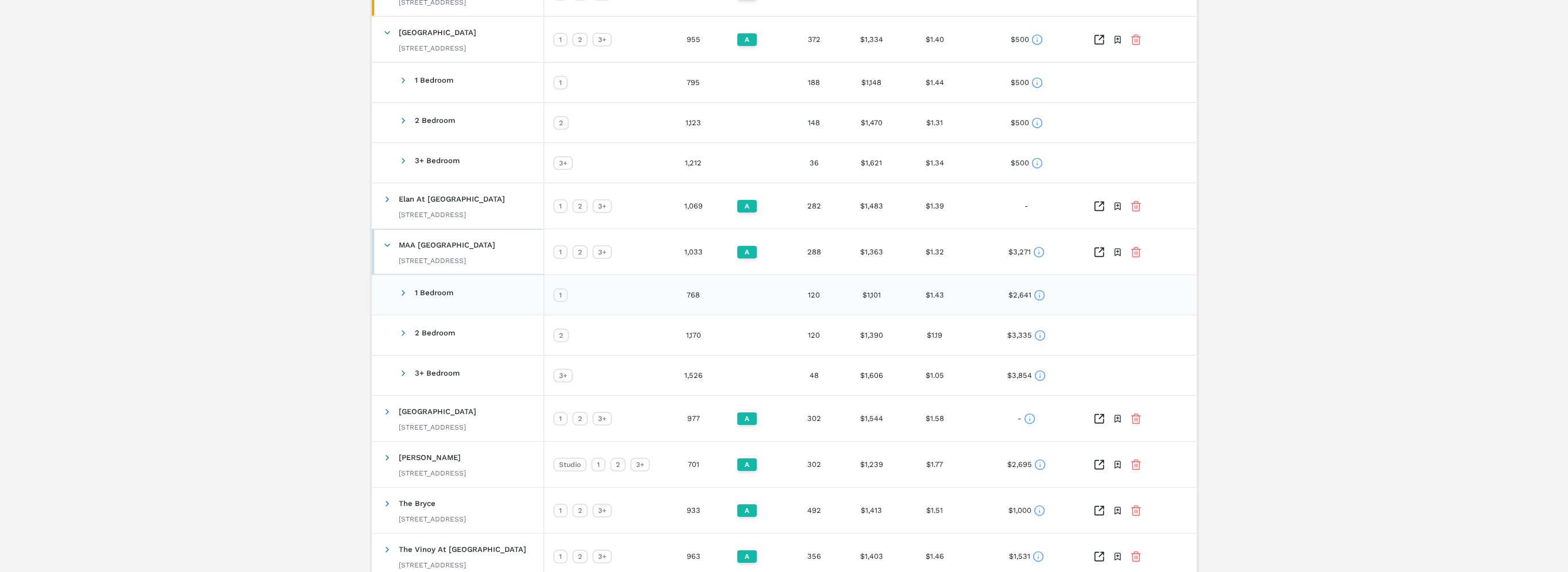
scroll to position [401, 0]
click at [402, 292] on span at bounding box center [403, 292] width 9 height 9
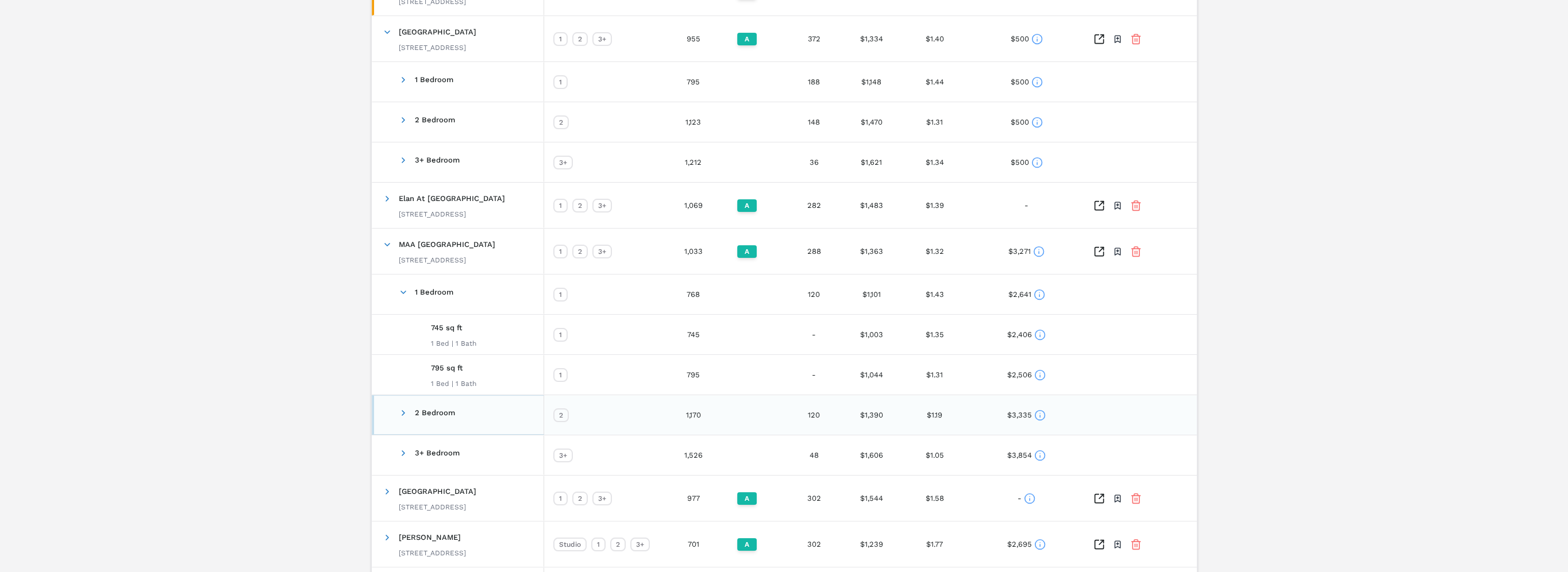
click at [394, 414] on span "2 Bedroom" at bounding box center [420, 415] width 74 height 27
click at [409, 408] on span "2 Bedroom" at bounding box center [420, 415] width 74 height 27
click at [400, 412] on span at bounding box center [403, 412] width 9 height 9
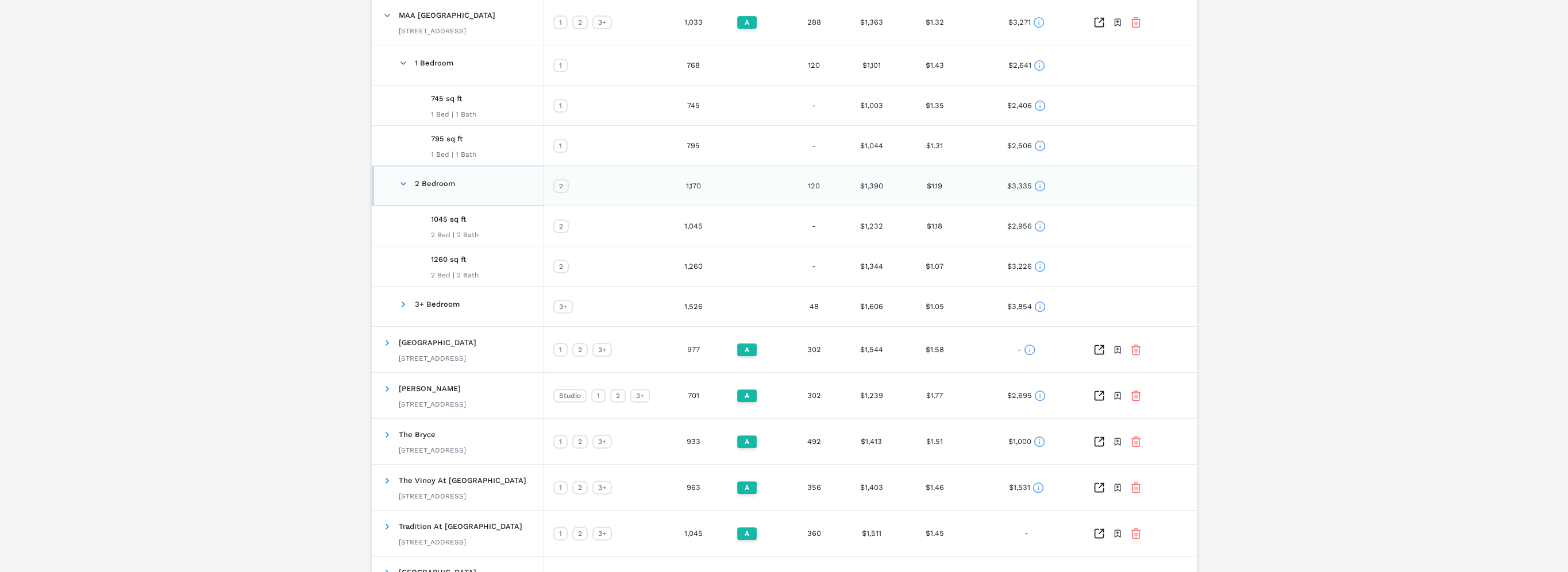
scroll to position [631, 0]
click at [402, 308] on span at bounding box center [403, 303] width 9 height 23
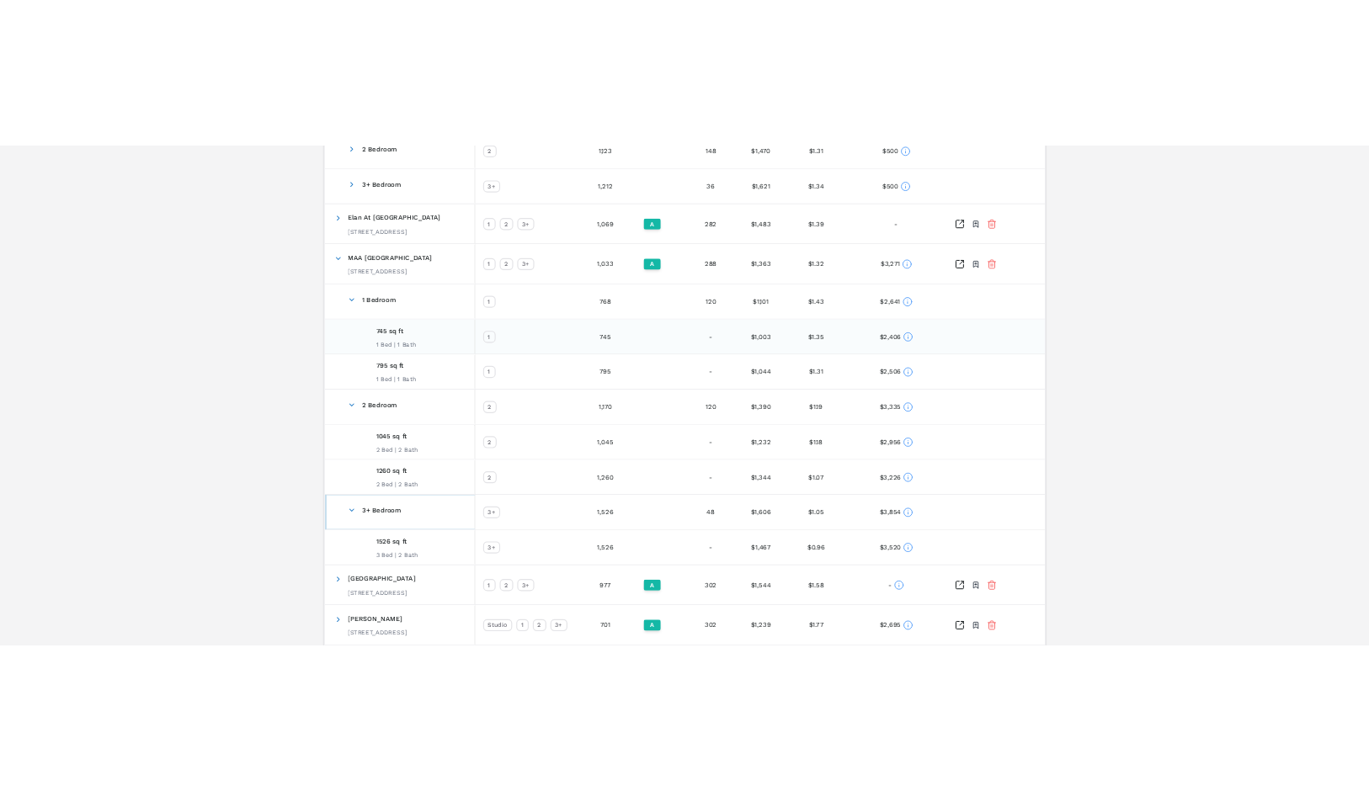
scroll to position [757, 0]
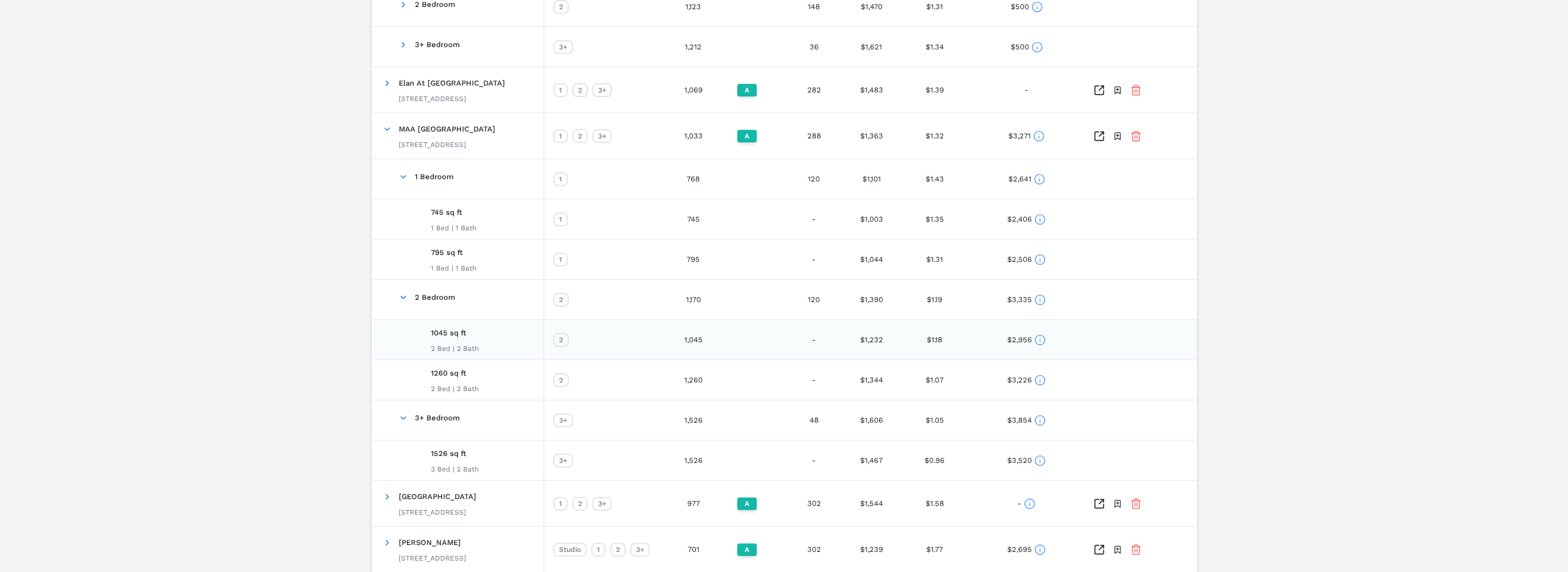
click at [785, 331] on div at bounding box center [1141, 340] width 115 height 40
click at [785, 341] on icon at bounding box center [1040, 341] width 0 height 2
click at [785, 305] on div "$3,335" at bounding box center [1027, 300] width 38 height 23
click at [785, 301] on icon at bounding box center [1040, 300] width 12 height 12
click at [785, 263] on icon at bounding box center [1040, 259] width 12 height 12
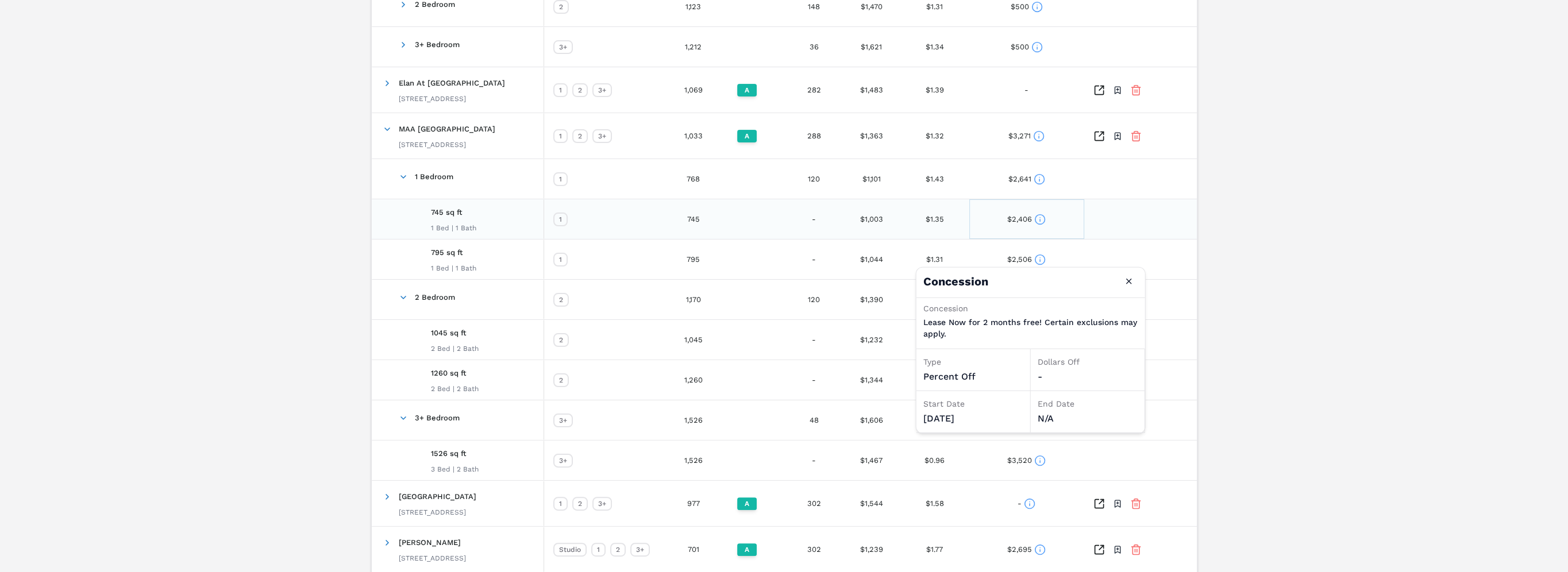
click at [785, 222] on icon at bounding box center [1040, 219] width 12 height 12
click at [785, 200] on div at bounding box center [1141, 219] width 115 height 40
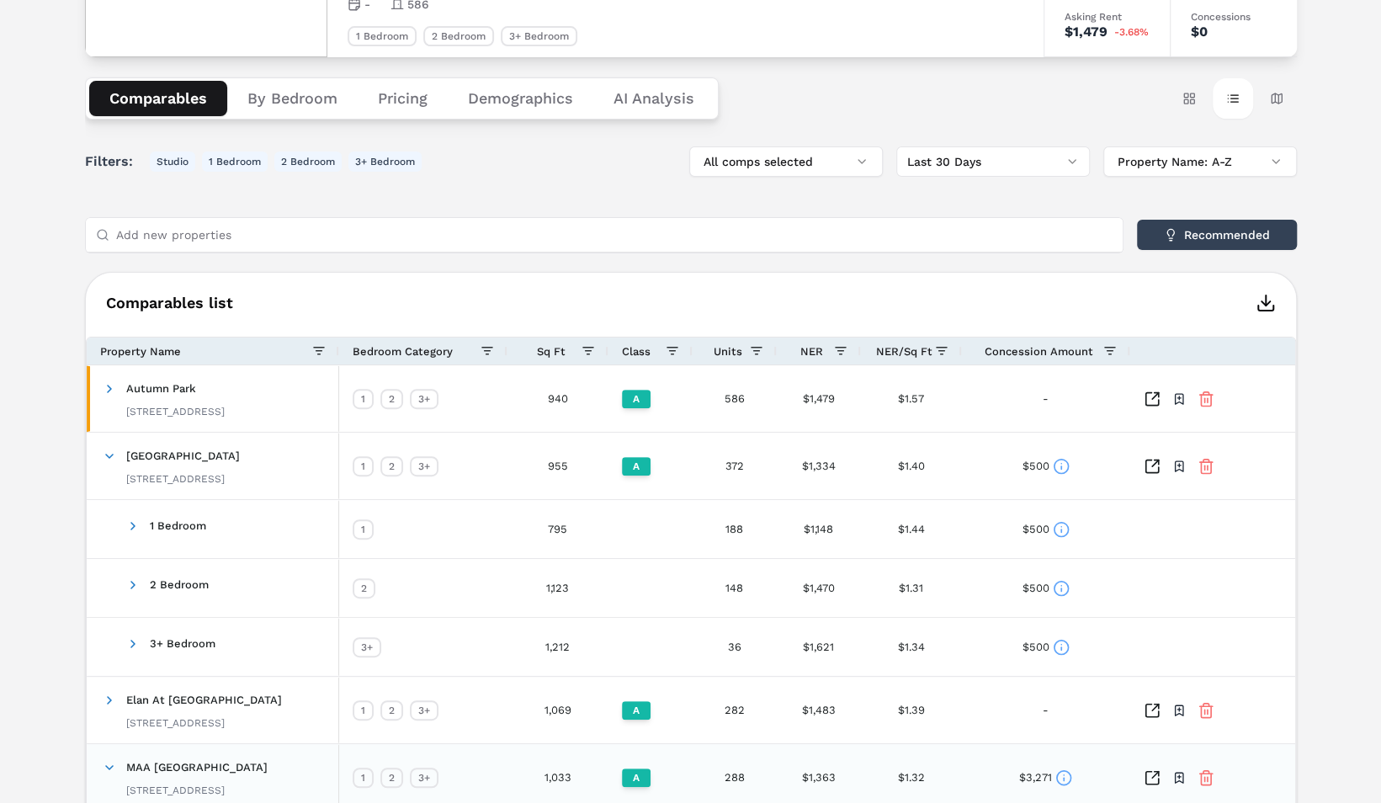
scroll to position [0, 0]
